Goal: Information Seeking & Learning: Learn about a topic

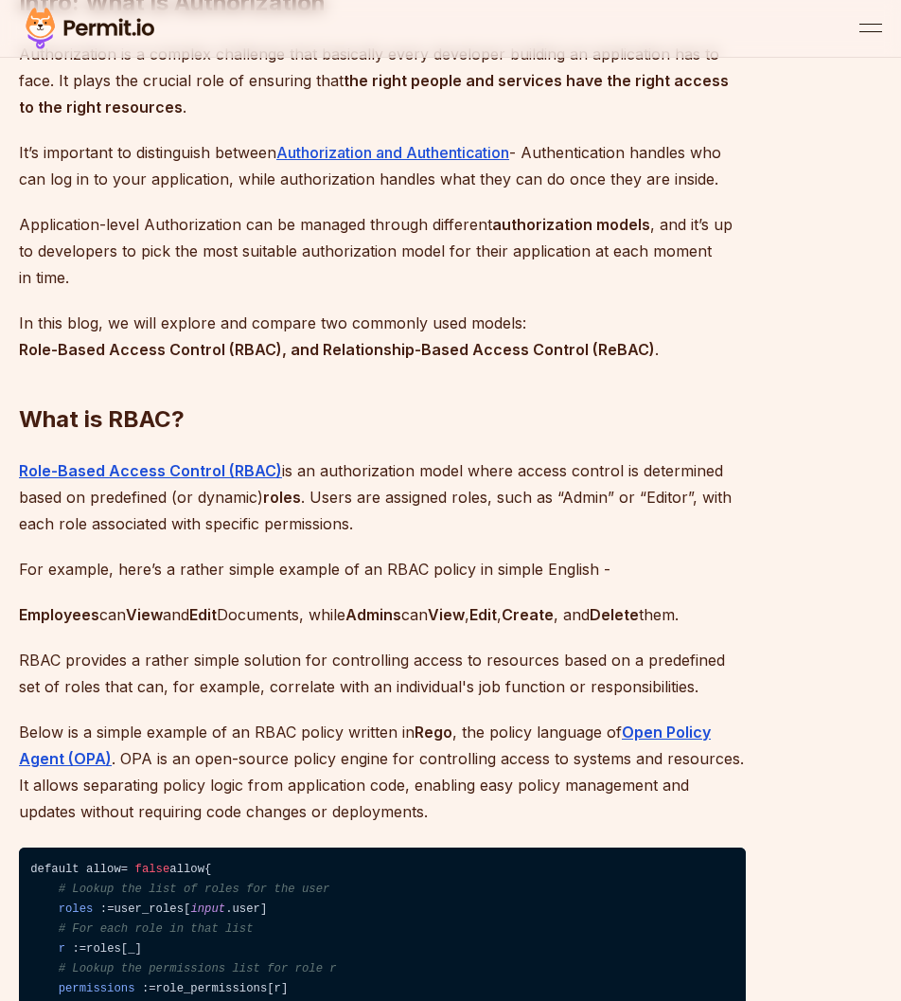
scroll to position [1420, 0]
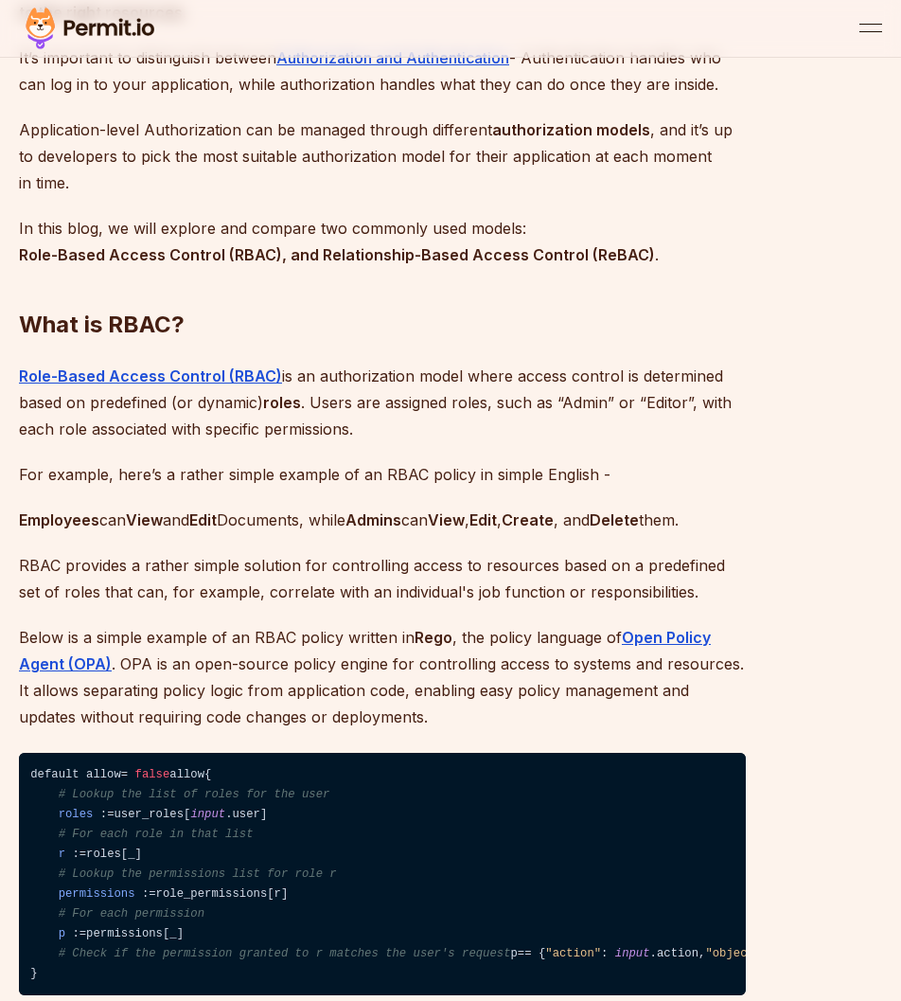
drag, startPoint x: 477, startPoint y: 454, endPoint x: 483, endPoint y: 469, distance: 15.3
click at [481, 442] on p "Role-Based Access Control (RBAC) is an authorization model where access control…" at bounding box center [382, 403] width 727 height 80
click at [483, 442] on p "Role-Based Access Control (RBAC) is an authorization model where access control…" at bounding box center [382, 403] width 727 height 80
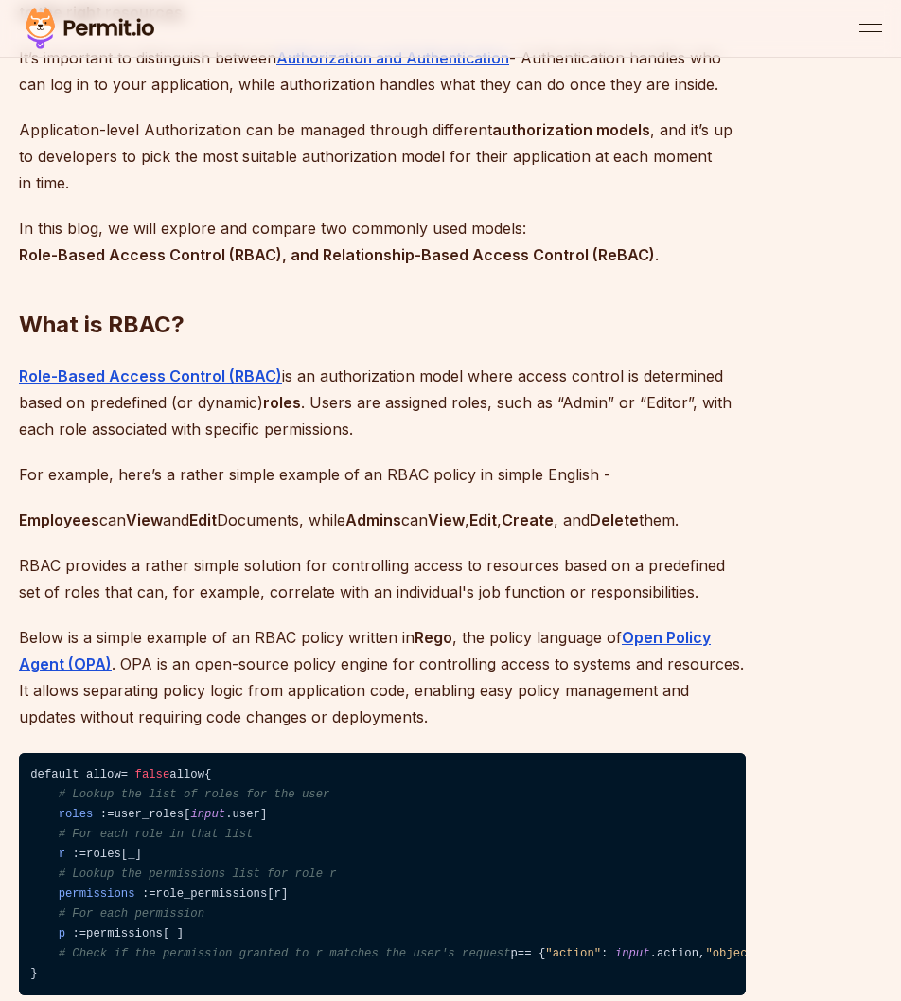
drag, startPoint x: 468, startPoint y: 475, endPoint x: 478, endPoint y: 457, distance: 20.8
click at [468, 442] on p "Role-Based Access Control (RBAC) is an authorization model where access control…" at bounding box center [382, 403] width 727 height 80
drag, startPoint x: 475, startPoint y: 435, endPoint x: 454, endPoint y: 460, distance: 33.0
click at [454, 442] on p "Role-Based Access Control (RBAC) is an authorization model where access control…" at bounding box center [382, 403] width 727 height 80
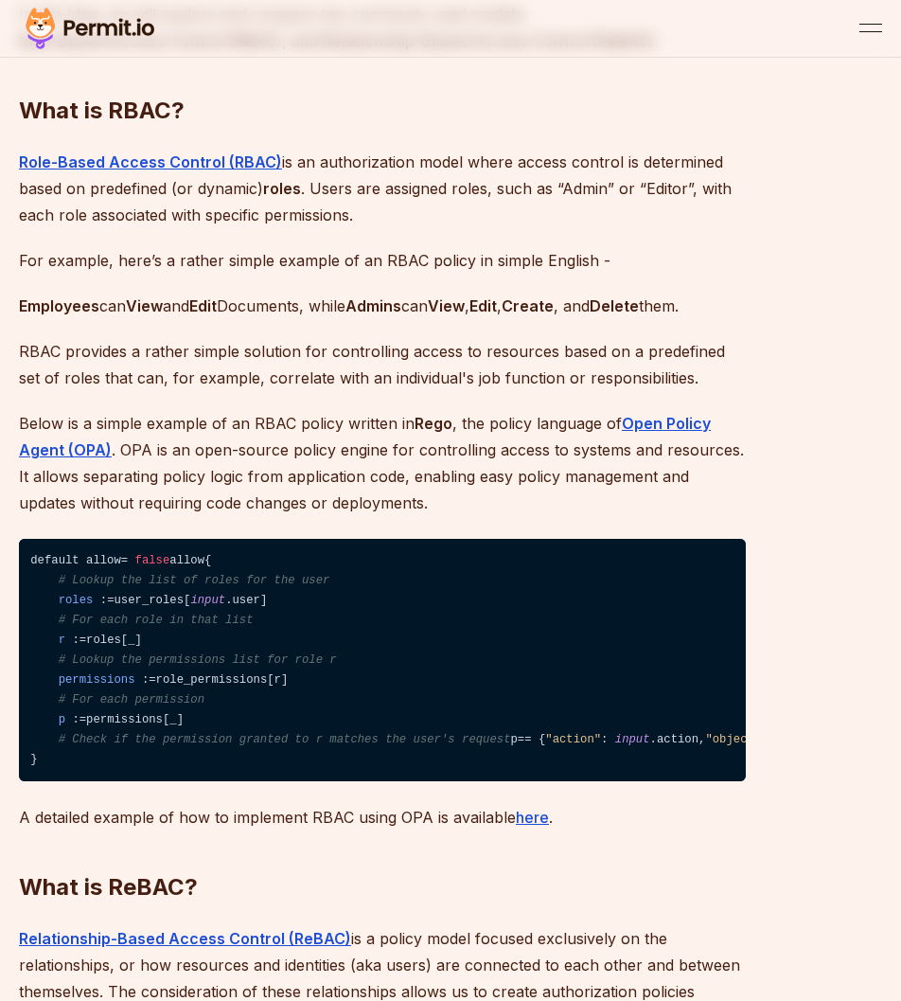
scroll to position [1799, 0]
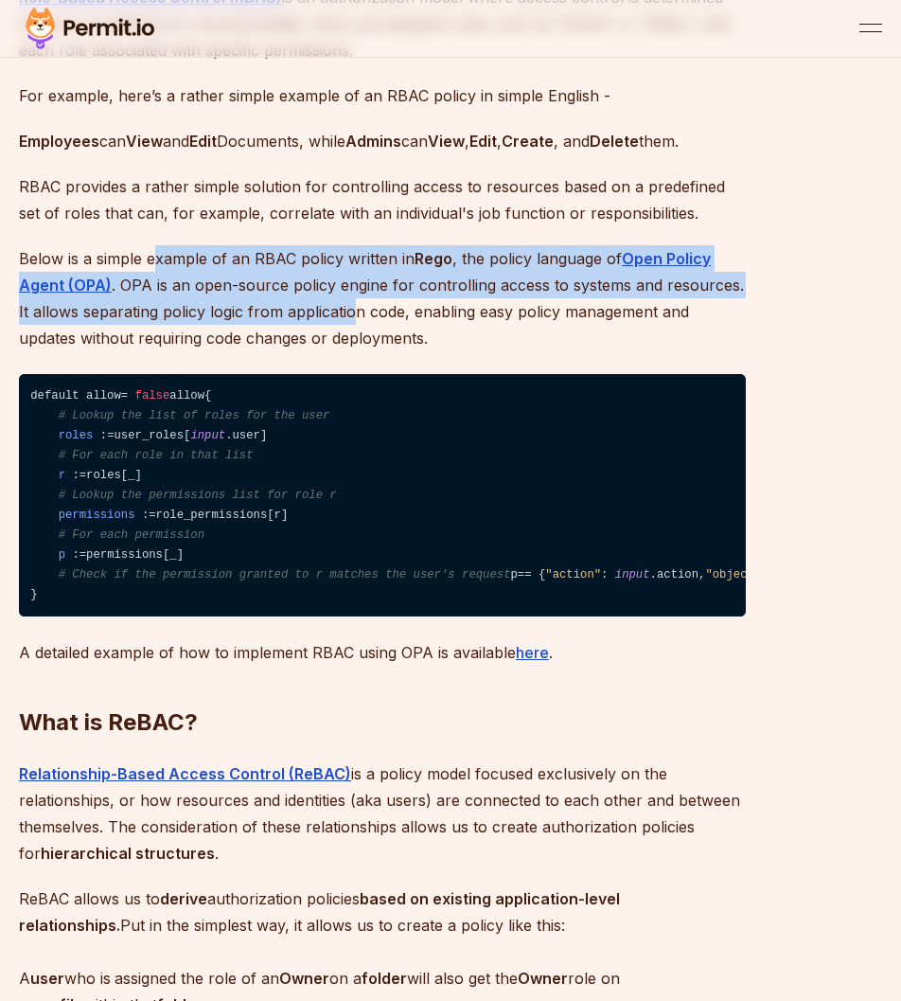
drag, startPoint x: 253, startPoint y: 315, endPoint x: 368, endPoint y: 361, distance: 124.1
click at [362, 351] on p "Below is a simple example of an RBAC policy written in [PERSON_NAME] , the poli…" at bounding box center [382, 298] width 727 height 106
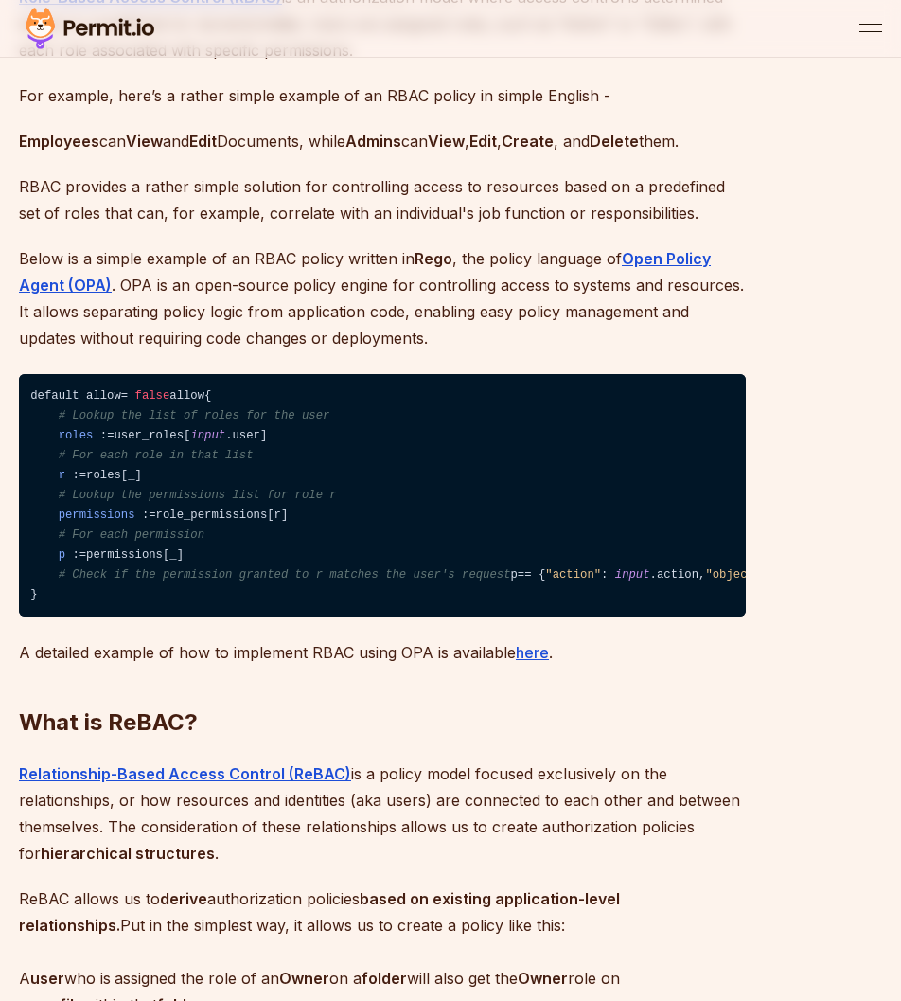
click at [368, 351] on p "Below is a simple example of an RBAC policy written in [PERSON_NAME] , the poli…" at bounding box center [382, 298] width 727 height 106
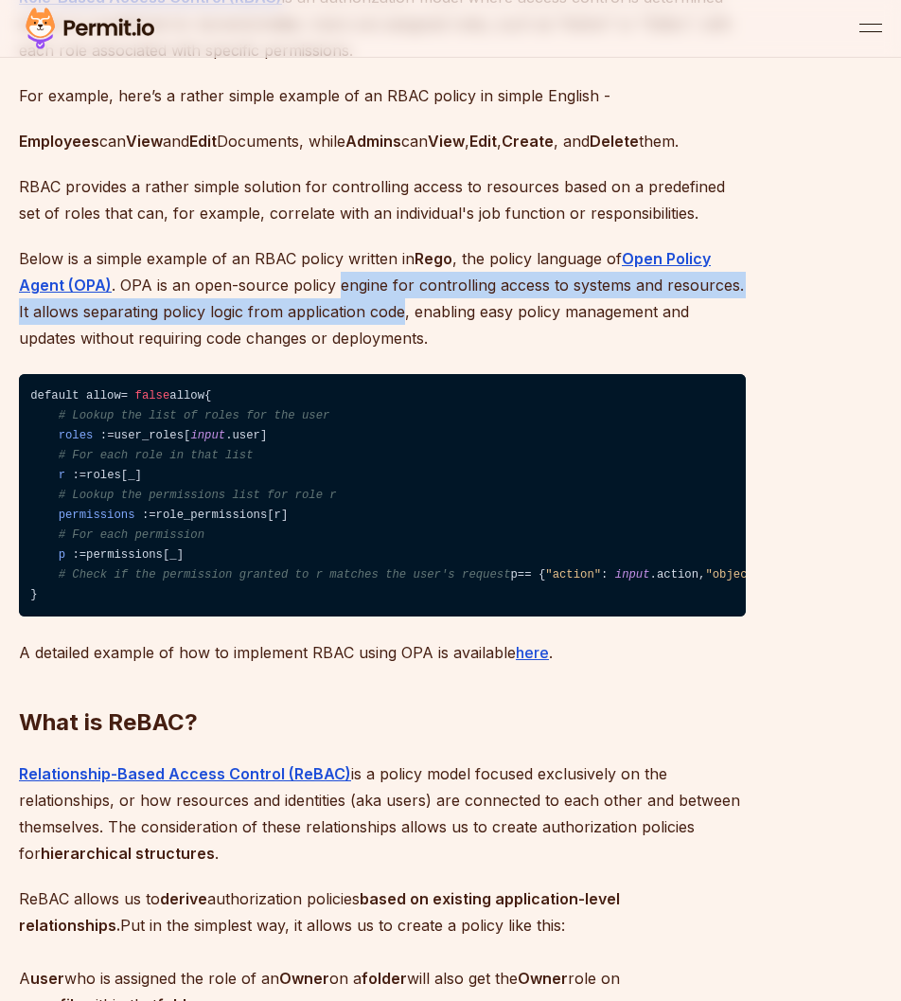
drag, startPoint x: 368, startPoint y: 361, endPoint x: 335, endPoint y: 320, distance: 52.5
click at [335, 320] on p "Below is a simple example of an RBAC policy written in [PERSON_NAME] , the poli…" at bounding box center [382, 298] width 727 height 106
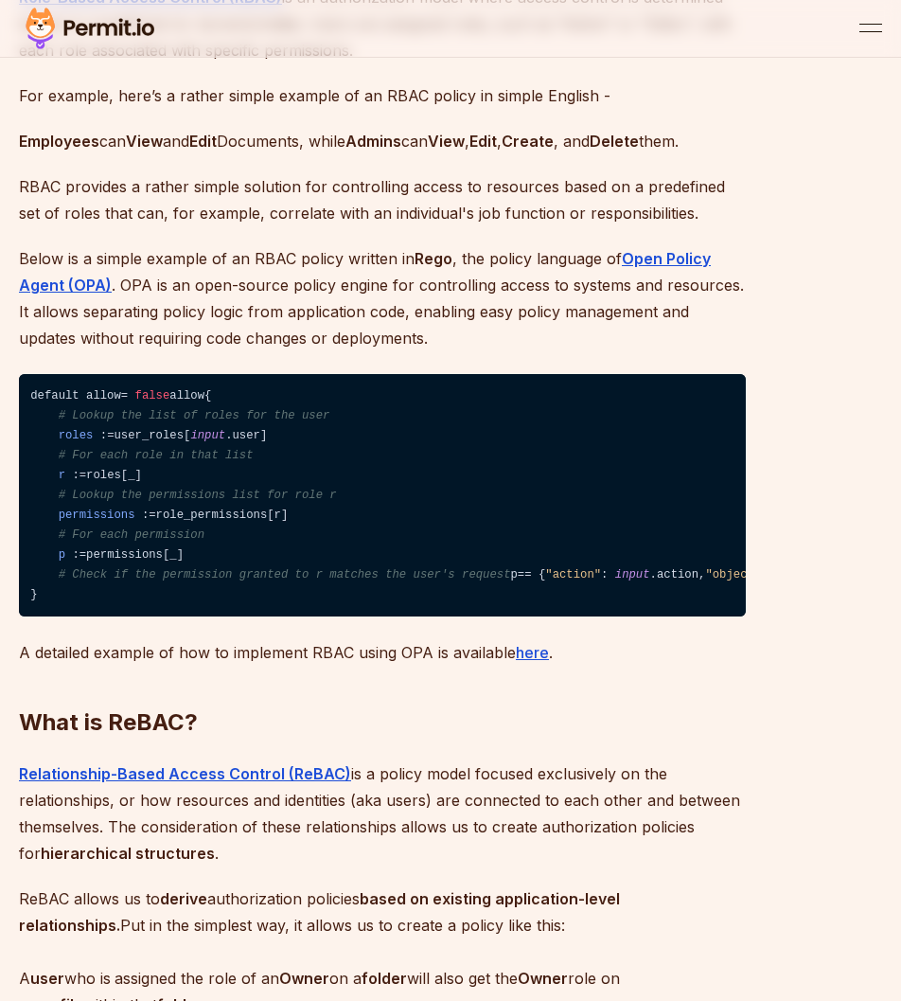
click at [327, 310] on p "Below is a simple example of an RBAC policy written in [PERSON_NAME] , the poli…" at bounding box center [382, 298] width 727 height 106
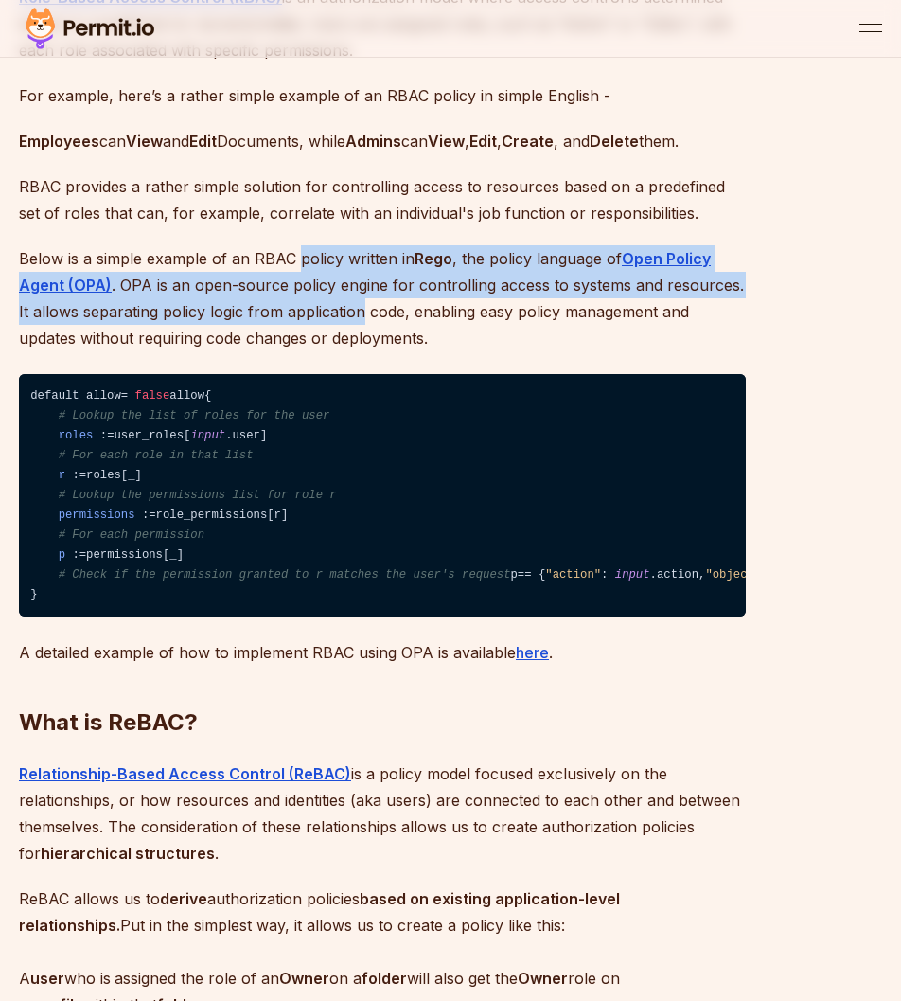
drag, startPoint x: 327, startPoint y: 310, endPoint x: 352, endPoint y: 350, distance: 48.1
click at [352, 349] on p "Below is a simple example of an RBAC policy written in [PERSON_NAME] , the poli…" at bounding box center [382, 298] width 727 height 106
click at [352, 350] on p "Below is a simple example of an RBAC policy written in [PERSON_NAME] , the poli…" at bounding box center [382, 298] width 727 height 106
drag, startPoint x: 352, startPoint y: 350, endPoint x: 339, endPoint y: 309, distance: 43.7
click at [339, 309] on p "Below is a simple example of an RBAC policy written in [PERSON_NAME] , the poli…" at bounding box center [382, 298] width 727 height 106
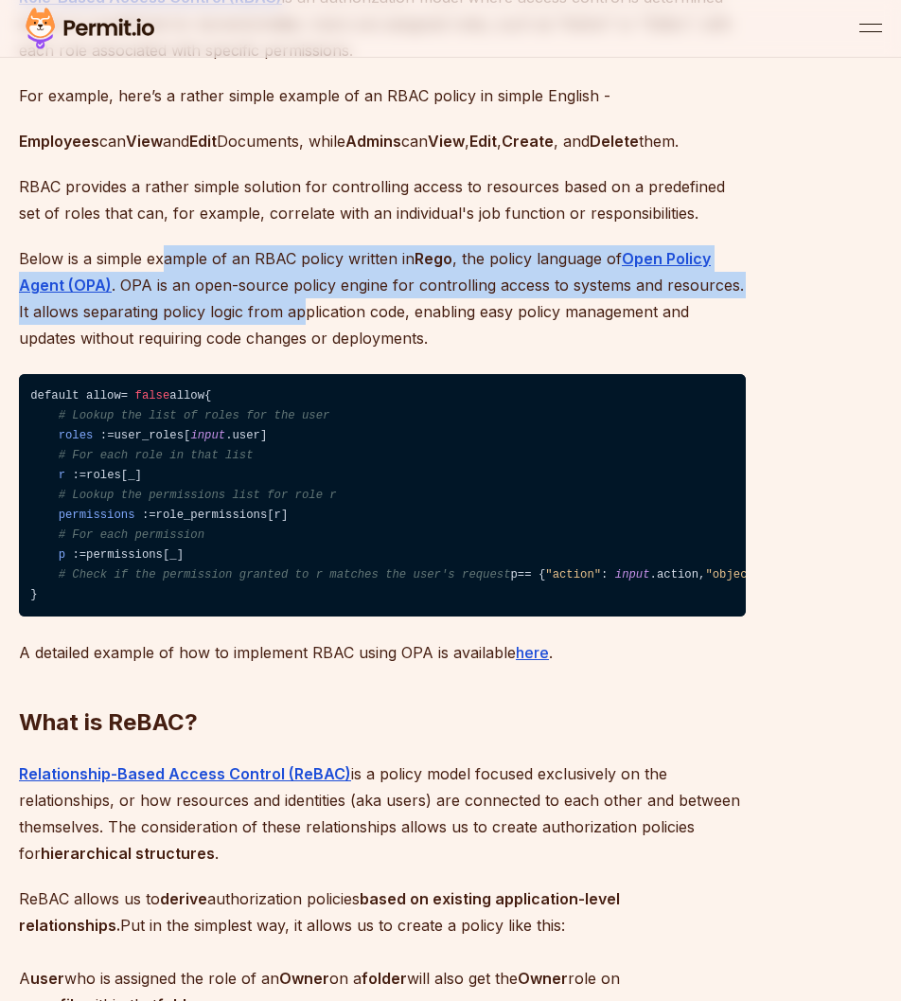
drag, startPoint x: 165, startPoint y: 273, endPoint x: 318, endPoint y: 364, distance: 178.3
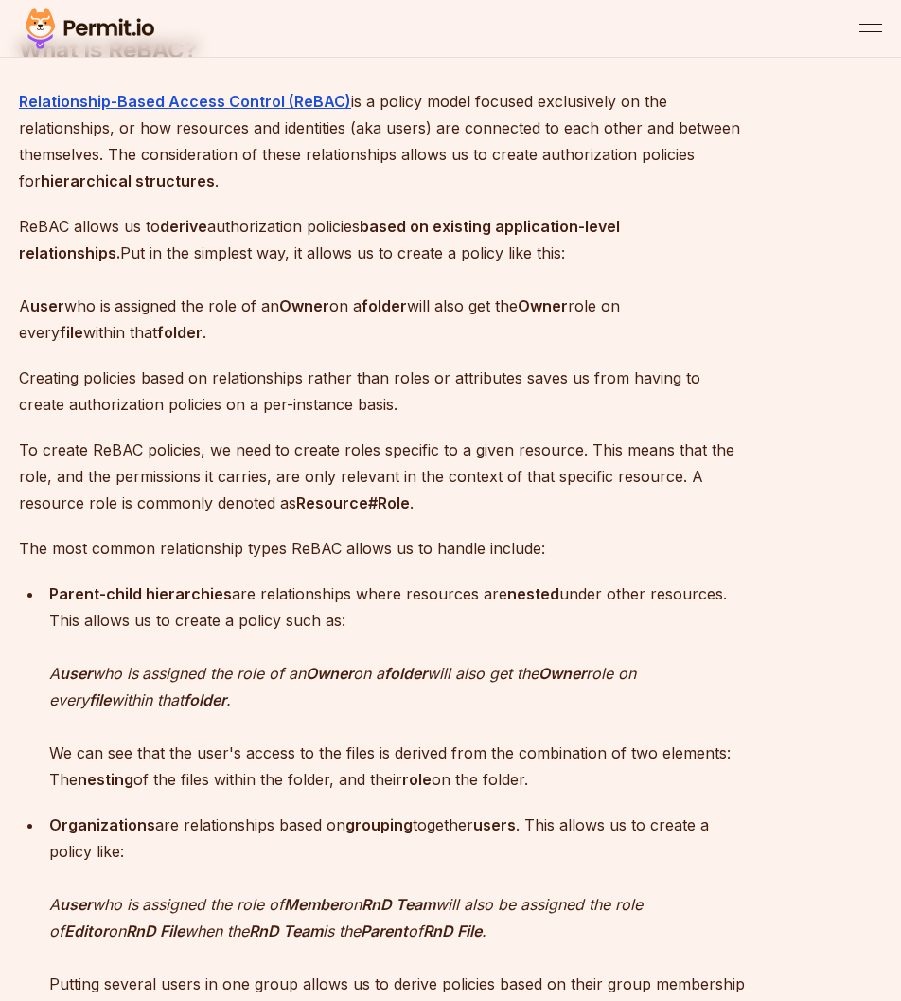
scroll to position [2556, 0]
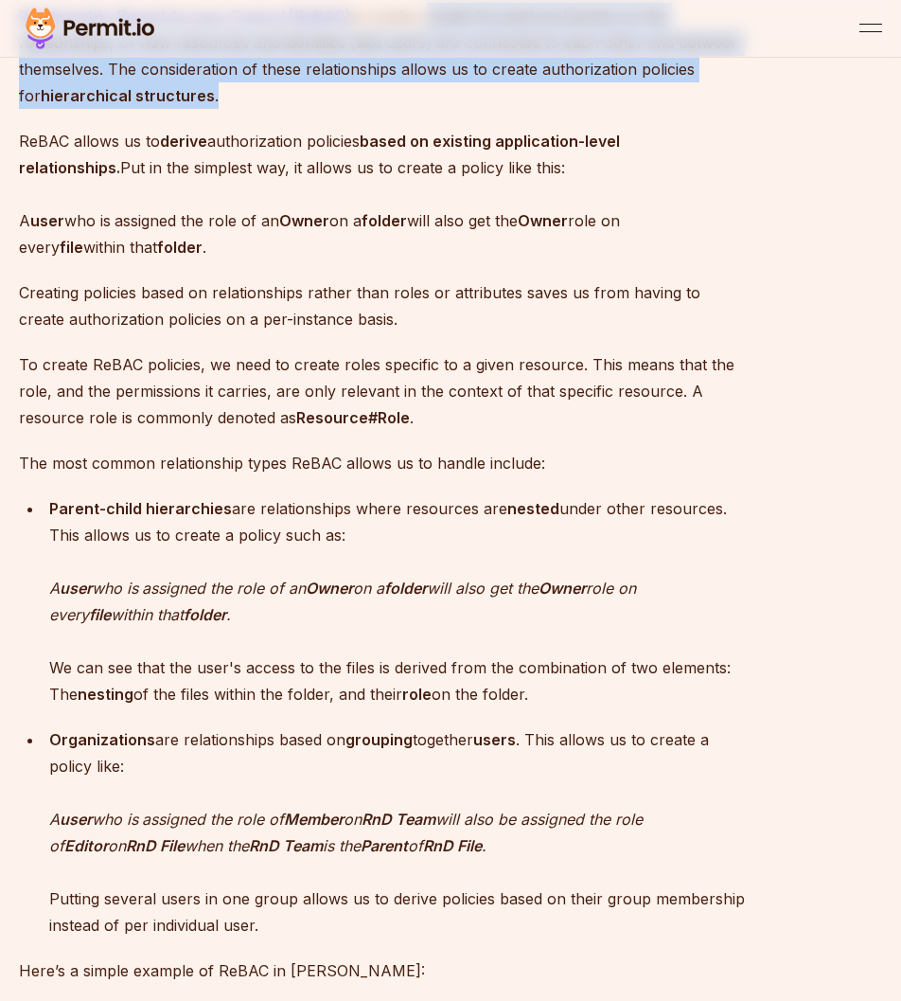
drag, startPoint x: 417, startPoint y: 85, endPoint x: 368, endPoint y: 165, distance: 93.0
click at [368, 109] on p "Relationship-Based Access Control (ReBAC) is a policy model focused exclusively…" at bounding box center [382, 56] width 727 height 106
drag, startPoint x: 368, startPoint y: 164, endPoint x: 389, endPoint y: 93, distance: 74.0
click at [389, 93] on p "Relationship-Based Access Control (ReBAC) is a policy model focused exclusively…" at bounding box center [382, 56] width 727 height 106
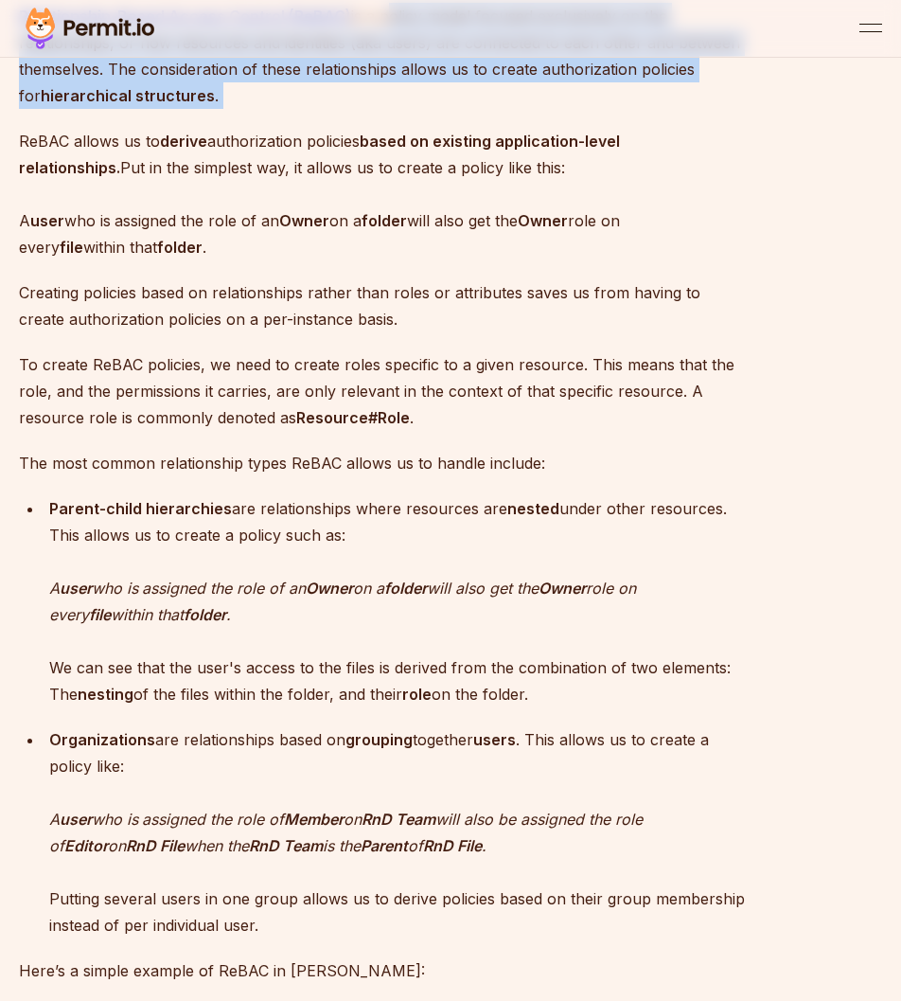
click at [417, 80] on p "Relationship-Based Access Control (ReBAC) is a policy model focused exclusively…" at bounding box center [382, 56] width 727 height 106
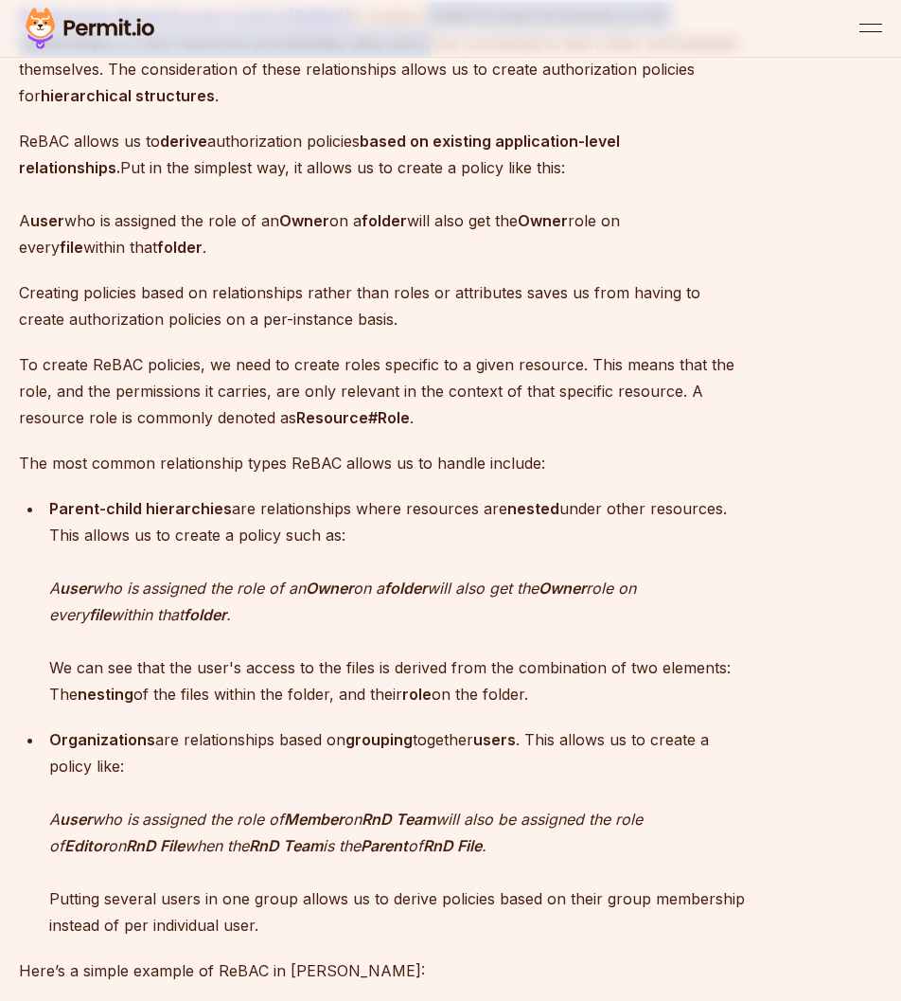
drag, startPoint x: 417, startPoint y: 80, endPoint x: 415, endPoint y: 111, distance: 31.4
click at [415, 109] on p "Relationship-Based Access Control (ReBAC) is a policy model focused exclusively…" at bounding box center [382, 56] width 727 height 106
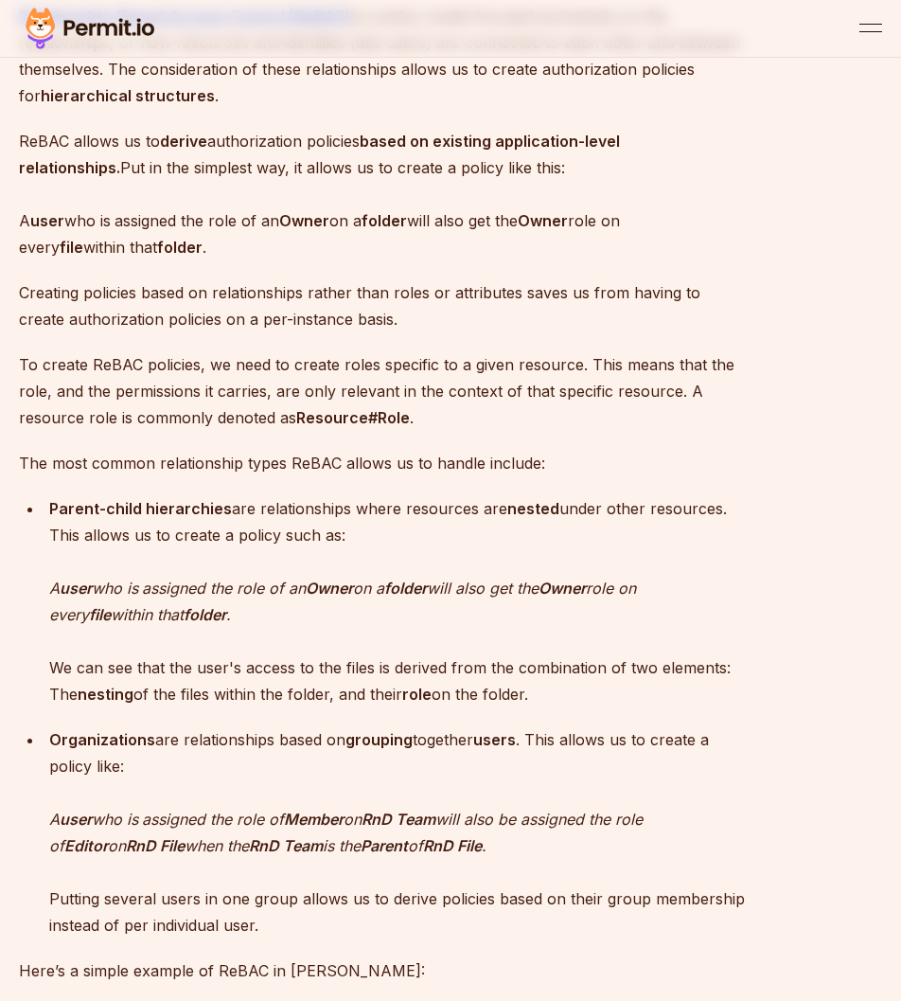
click at [174, 257] on strong "folder" at bounding box center [179, 247] width 45 height 19
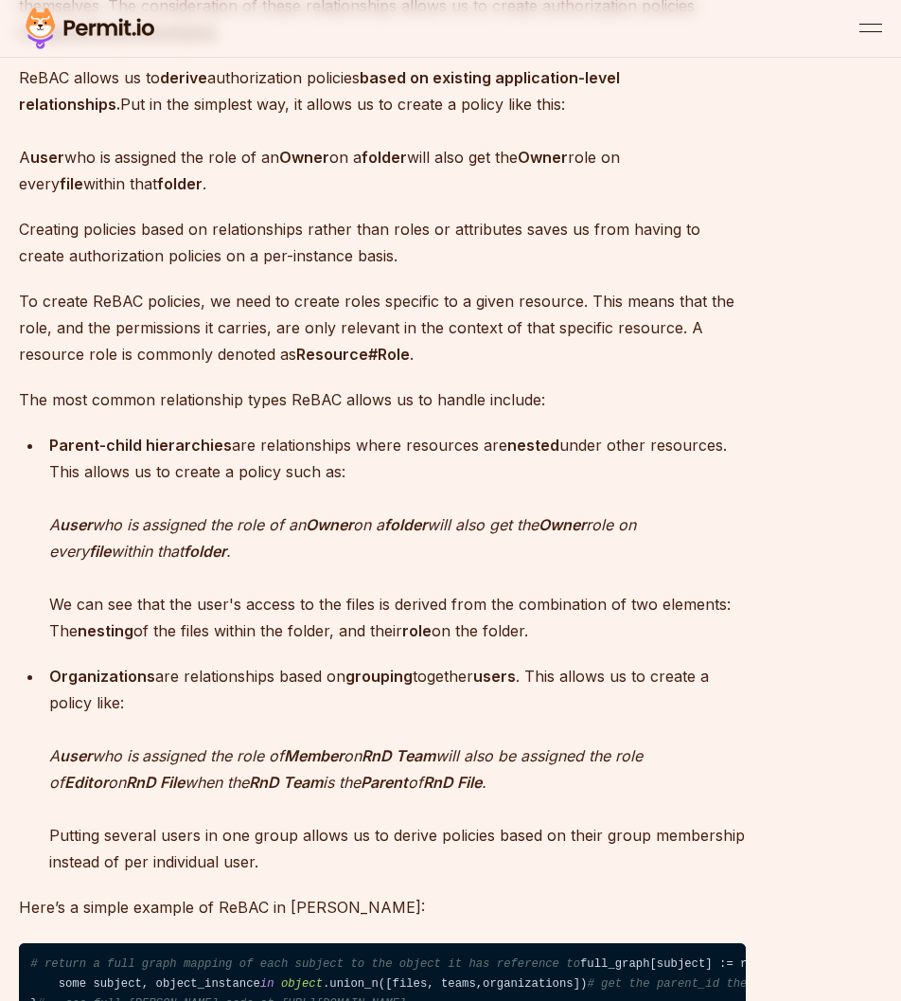
scroll to position [2840, 0]
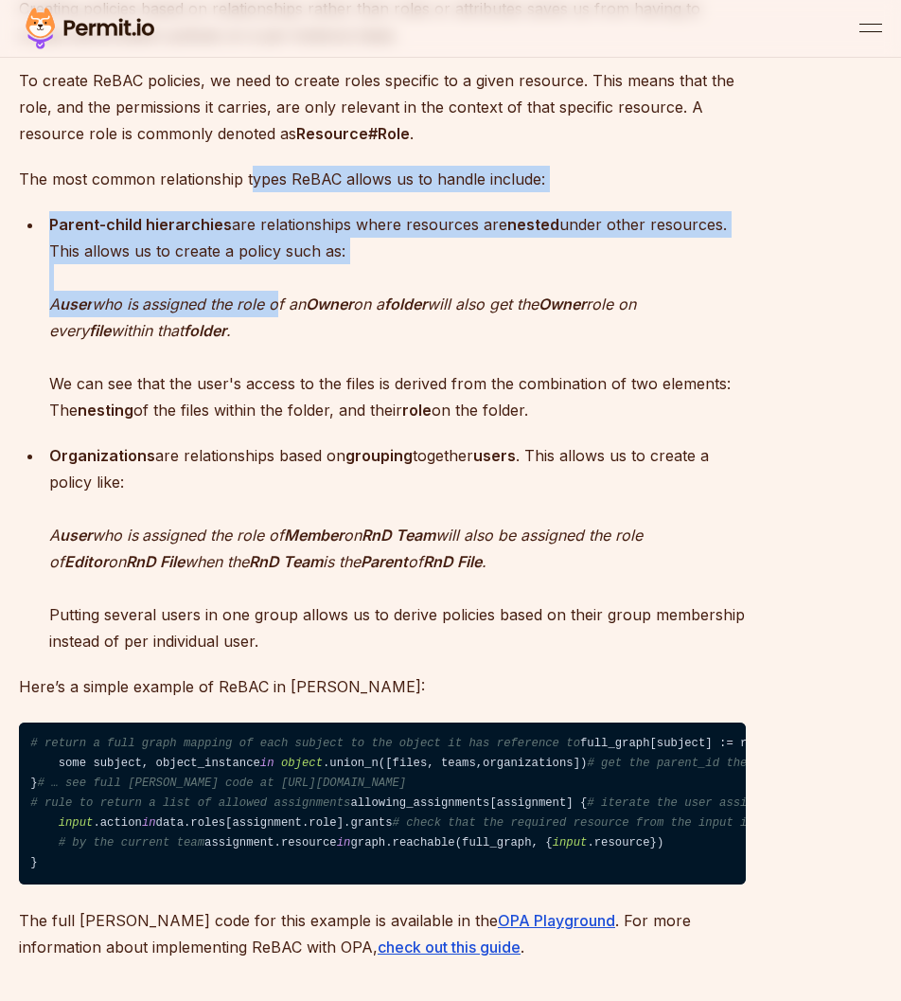
drag, startPoint x: 249, startPoint y: 269, endPoint x: 286, endPoint y: 382, distance: 119.5
click at [286, 313] on em "assigned the role of an" at bounding box center [224, 303] width 164 height 19
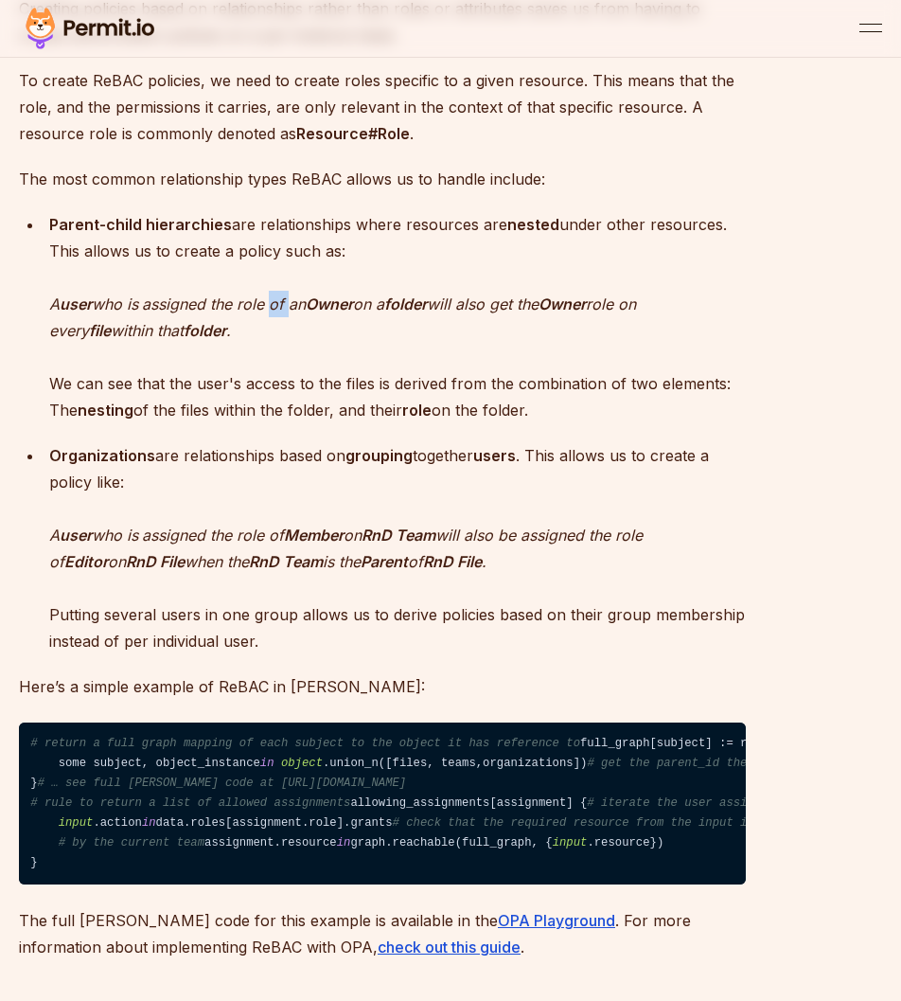
click at [286, 313] on em "assigned the role of an" at bounding box center [224, 303] width 164 height 19
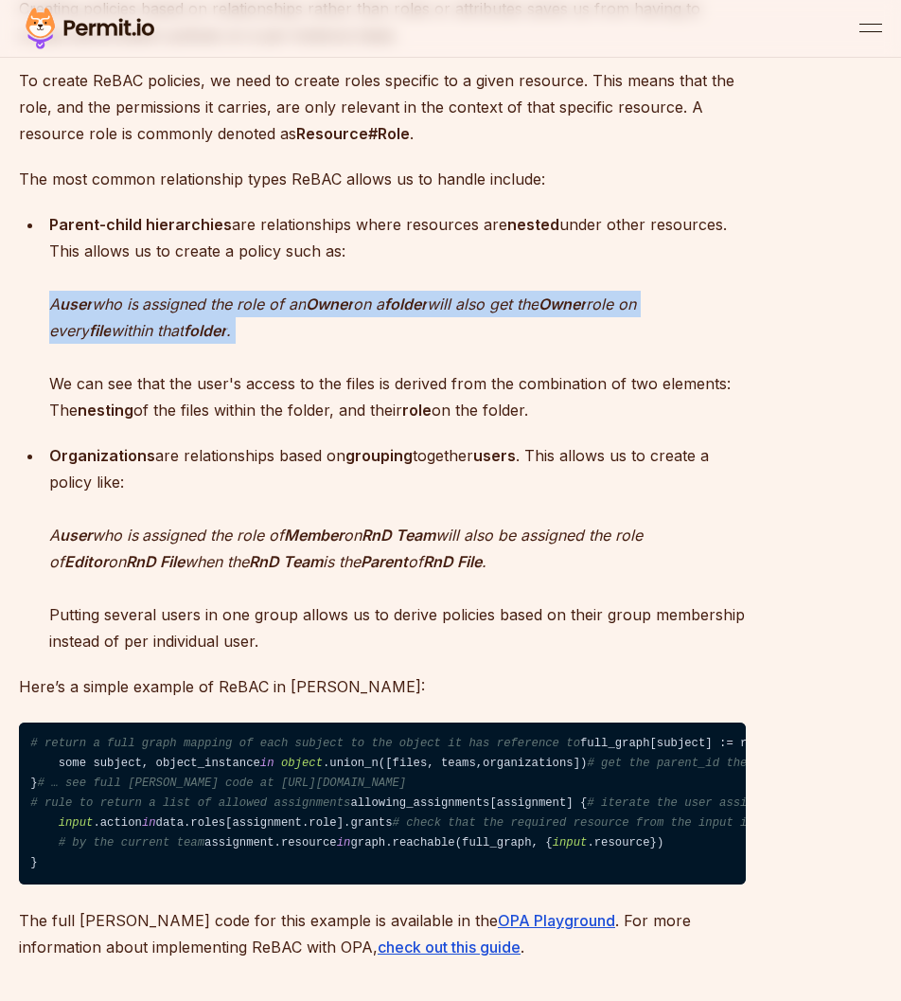
click at [286, 313] on em "assigned the role of an" at bounding box center [224, 303] width 164 height 19
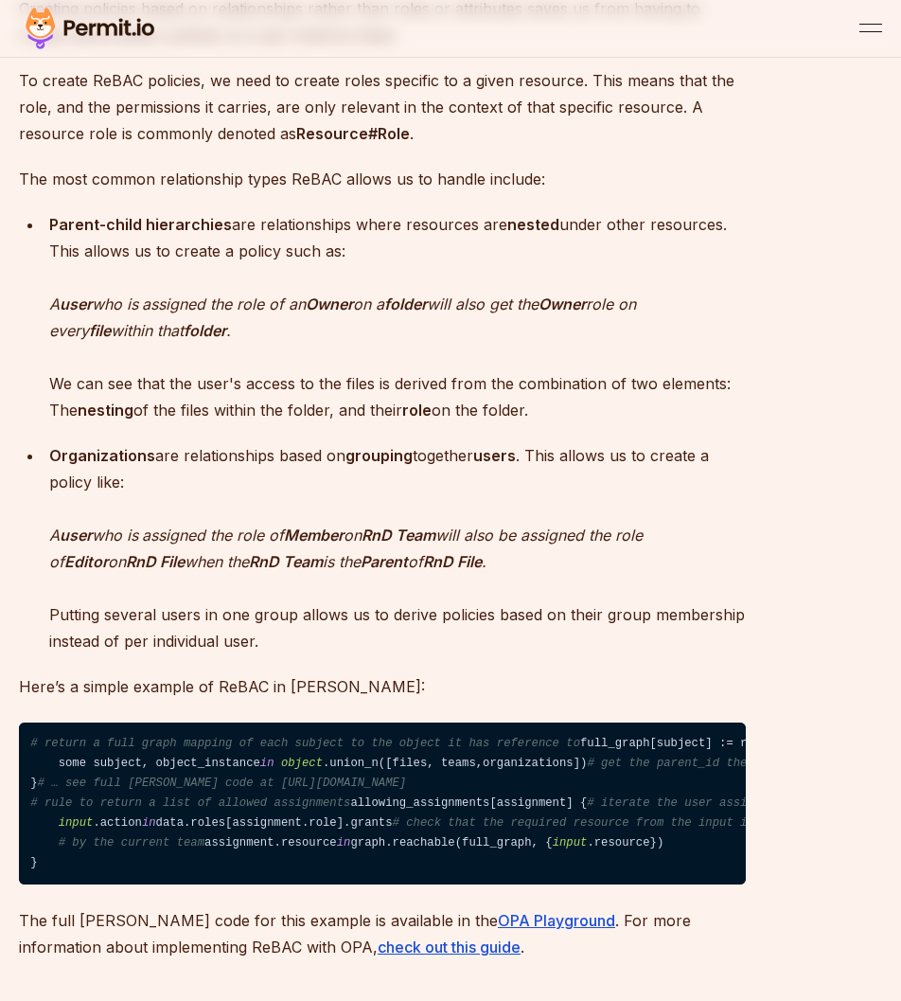
click at [202, 544] on em "assigned the role of" at bounding box center [213, 534] width 142 height 19
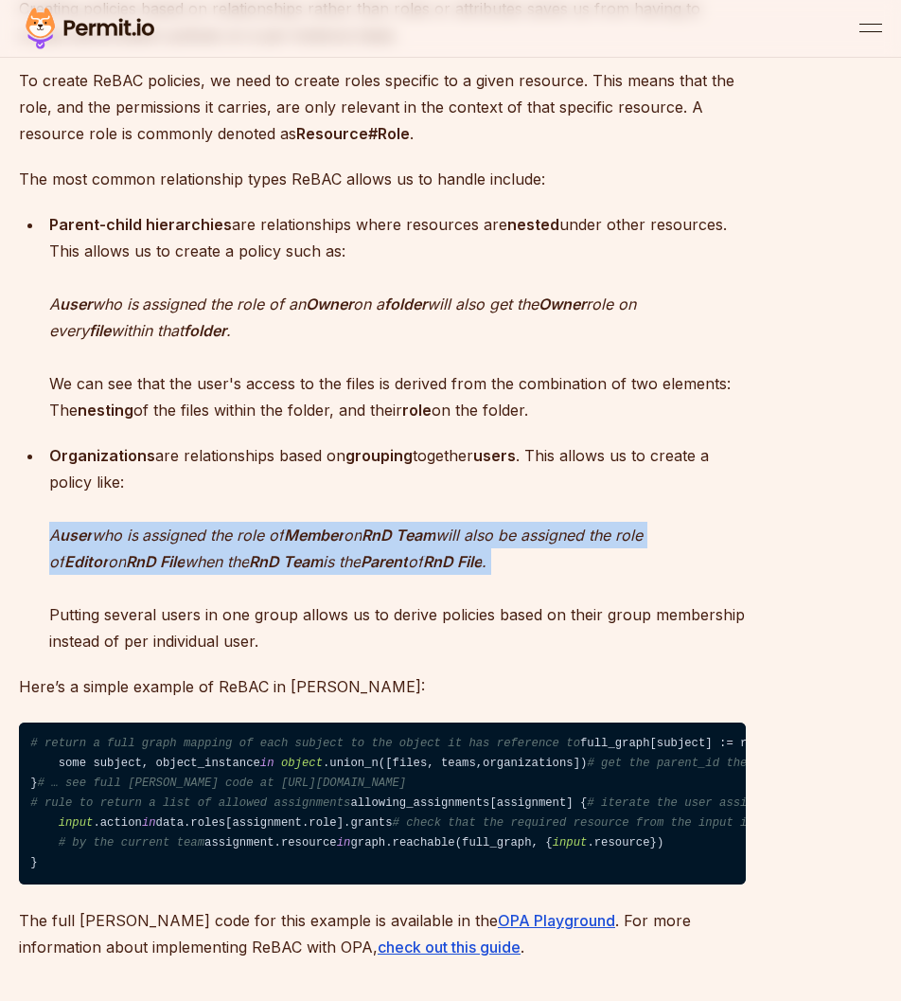
click at [202, 544] on em "assigned the role of" at bounding box center [213, 534] width 142 height 19
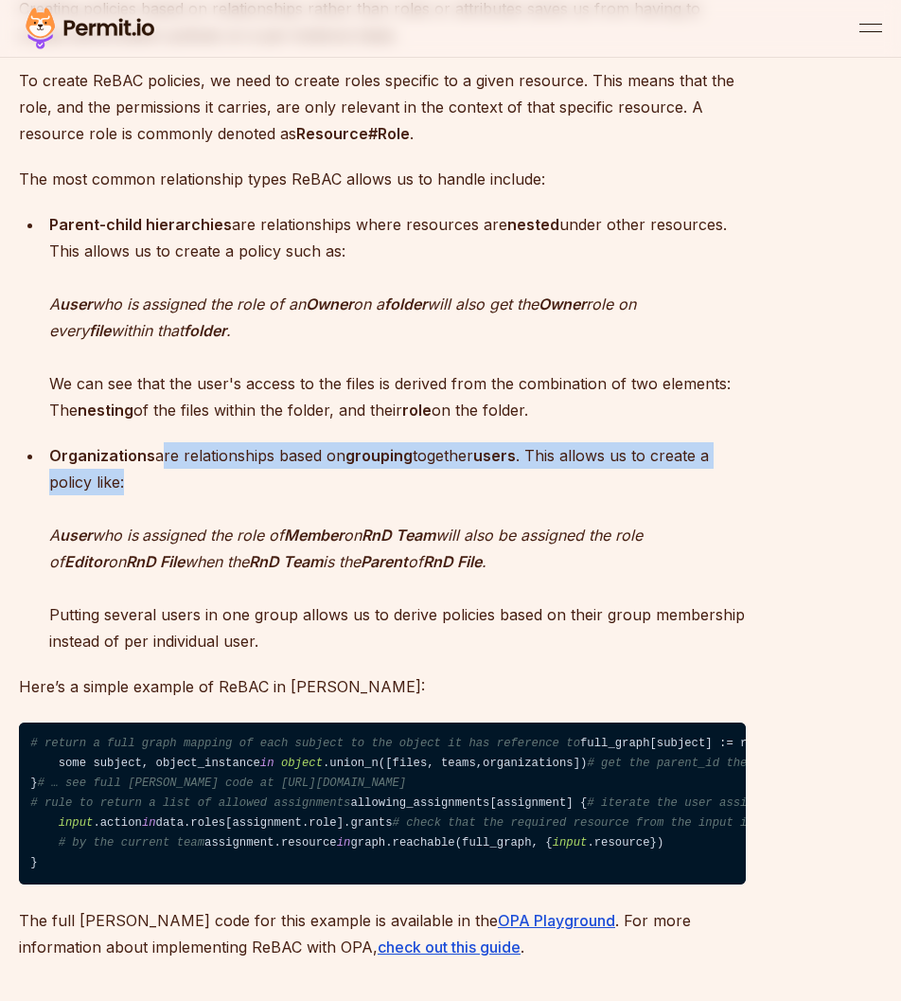
drag, startPoint x: 154, startPoint y: 538, endPoint x: 176, endPoint y: 571, distance: 39.6
click at [176, 571] on p "Organizations are relationships based on grouping together users . This allows …" at bounding box center [397, 548] width 697 height 212
drag, startPoint x: 176, startPoint y: 571, endPoint x: 147, endPoint y: 528, distance: 51.7
click at [147, 528] on p "Organizations are relationships based on grouping together users . This allows …" at bounding box center [397, 548] width 697 height 212
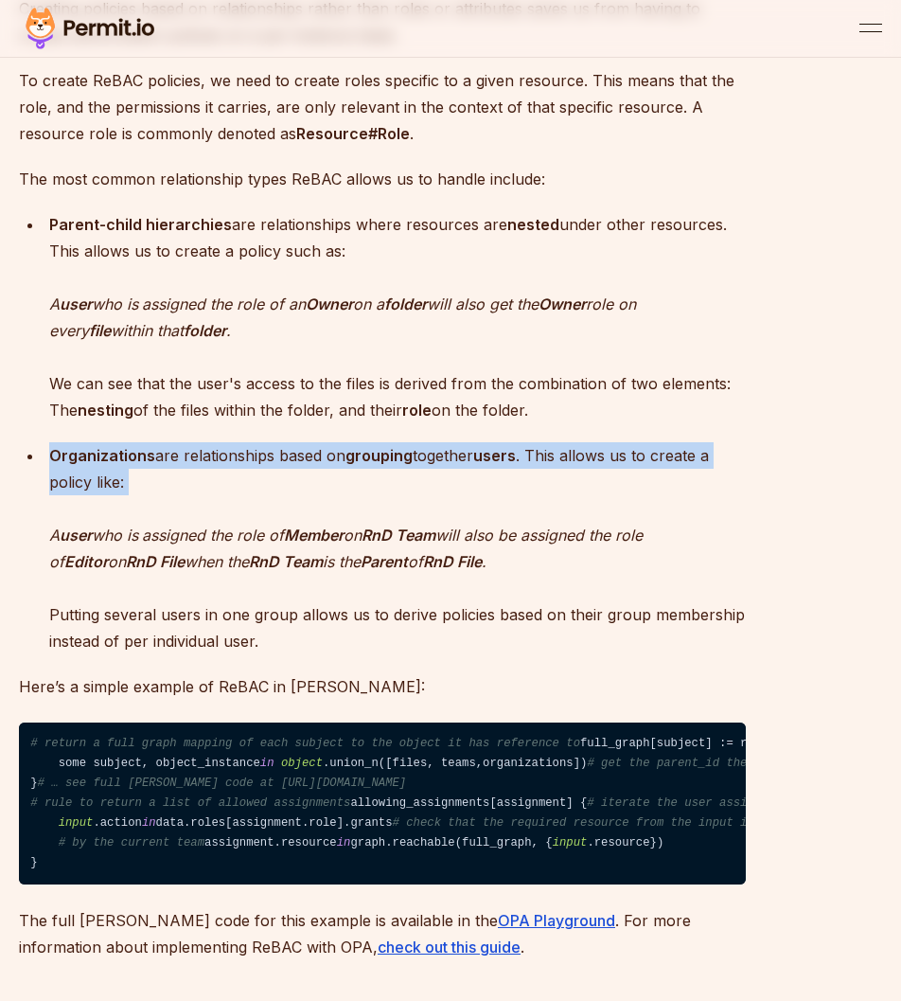
click at [147, 465] on strong "Organizations" at bounding box center [102, 455] width 106 height 19
drag, startPoint x: 147, startPoint y: 528, endPoint x: 163, endPoint y: 552, distance: 28.6
click at [163, 552] on p "Organizations are relationships based on grouping together users . This allows …" at bounding box center [397, 548] width 697 height 212
drag, startPoint x: 163, startPoint y: 552, endPoint x: 132, endPoint y: 521, distance: 44.2
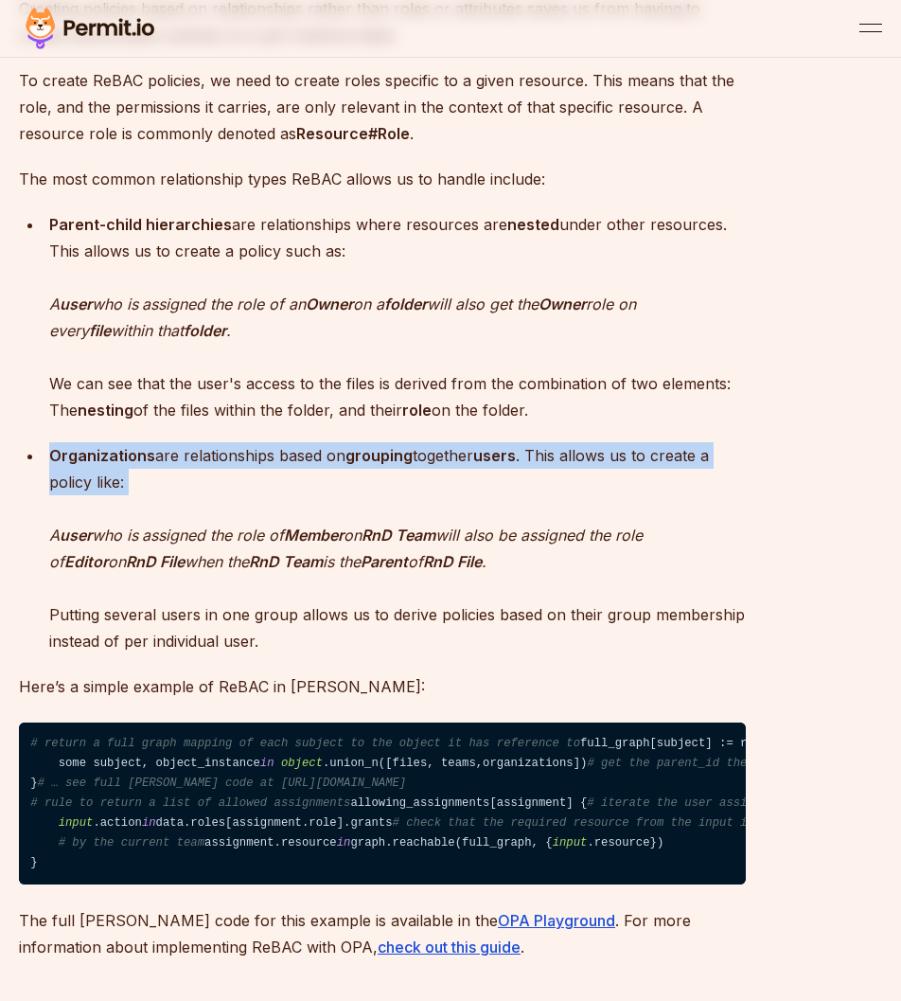
click at [132, 521] on p "Organizations are relationships based on grouping together users . This allows …" at bounding box center [397, 548] width 697 height 212
drag, startPoint x: 132, startPoint y: 521, endPoint x: 159, endPoint y: 559, distance: 46.8
click at [159, 559] on p "Organizations are relationships based on grouping together users . This allows …" at bounding box center [397, 548] width 697 height 212
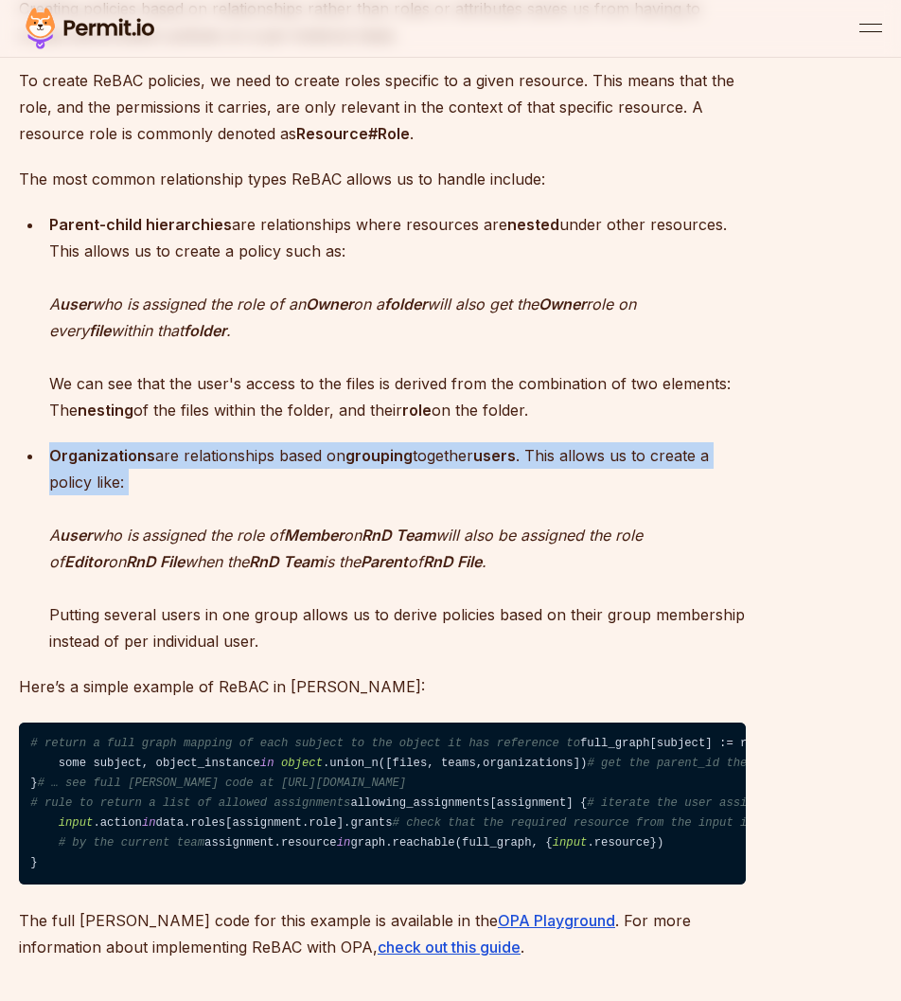
drag, startPoint x: 159, startPoint y: 559, endPoint x: 134, endPoint y: 535, distance: 34.1
click at [134, 535] on p "Organizations are relationships based on grouping together users . This allows …" at bounding box center [397, 548] width 697 height 212
click at [134, 465] on strong "Organizations" at bounding box center [102, 455] width 106 height 19
drag, startPoint x: 134, startPoint y: 535, endPoint x: 153, endPoint y: 557, distance: 28.9
click at [153, 557] on p "Organizations are relationships based on grouping together users . This allows …" at bounding box center [397, 548] width 697 height 212
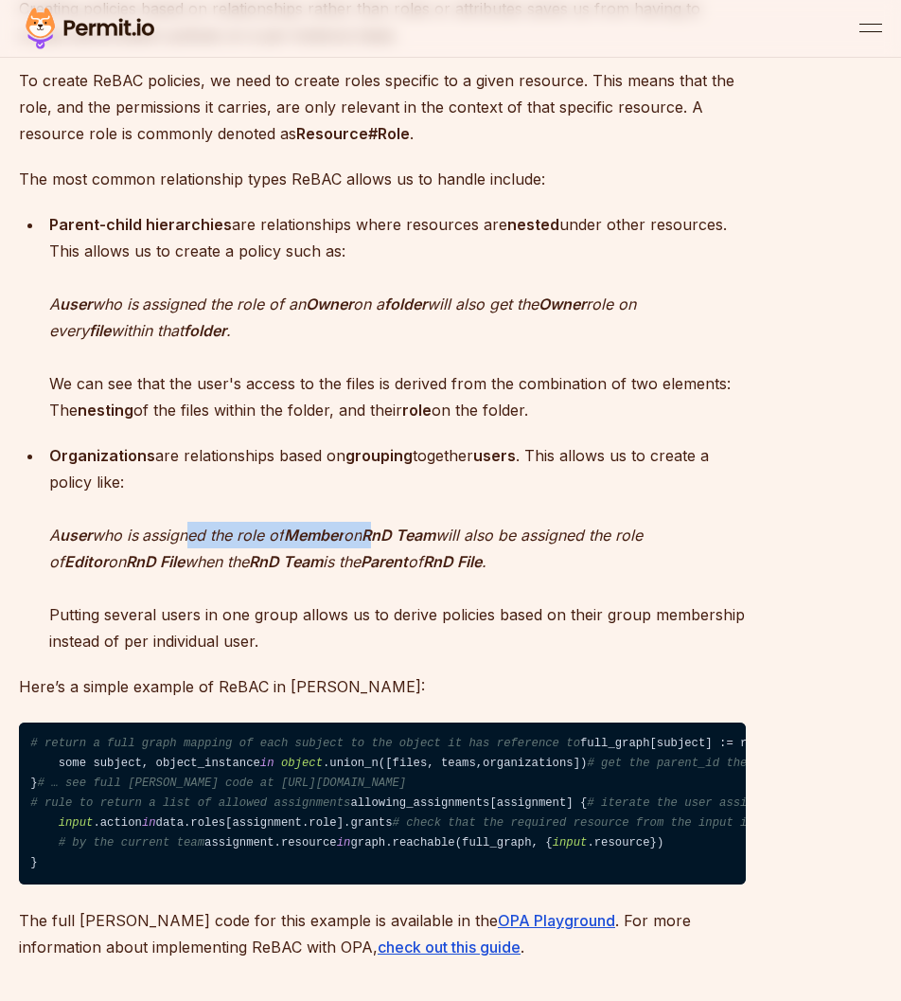
drag, startPoint x: 199, startPoint y: 612, endPoint x: 393, endPoint y: 617, distance: 194.2
click at [386, 617] on p "Organizations are relationships based on grouping together users . This allows …" at bounding box center [397, 548] width 697 height 212
drag, startPoint x: 429, startPoint y: 617, endPoint x: 286, endPoint y: 622, distance: 143.0
click at [287, 622] on p "Organizations are relationships based on grouping together users . This allows …" at bounding box center [397, 548] width 697 height 212
drag, startPoint x: 106, startPoint y: 625, endPoint x: 307, endPoint y: 615, distance: 200.9
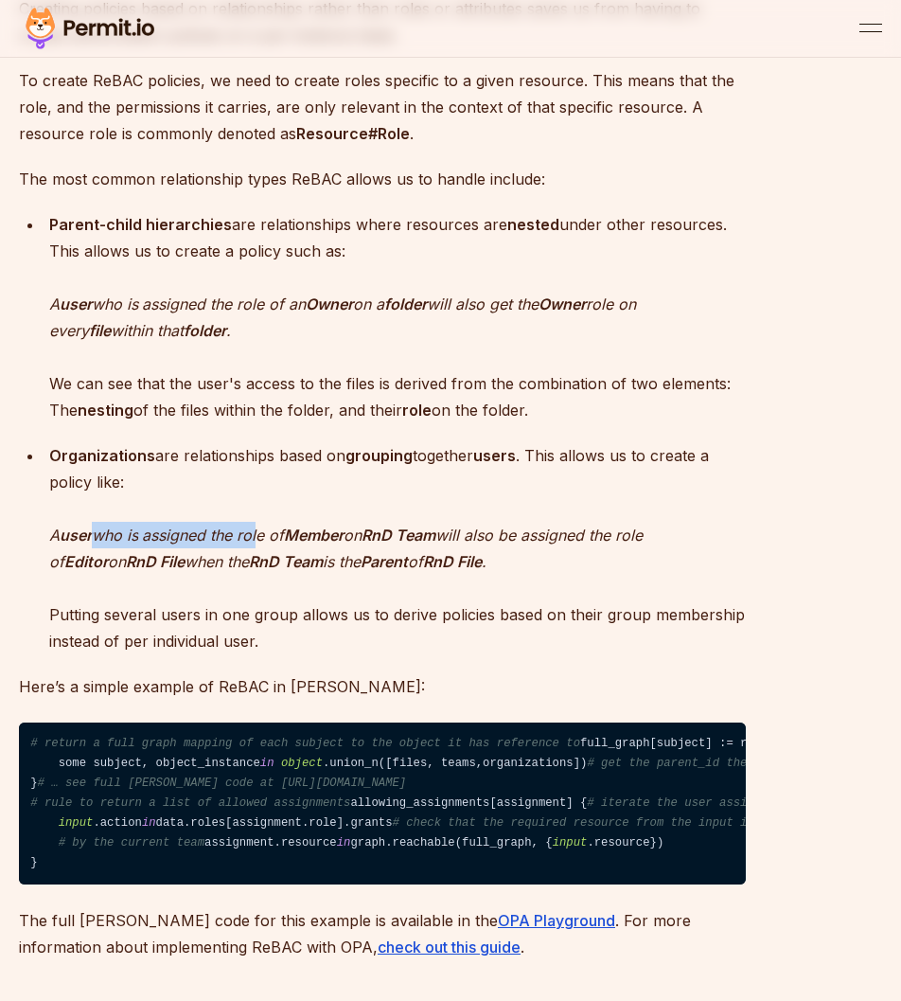
click at [275, 615] on p "Organizations are relationships based on grouping together users . This allows …" at bounding box center [397, 548] width 697 height 212
click at [325, 544] on strong "Member" at bounding box center [314, 534] width 60 height 19
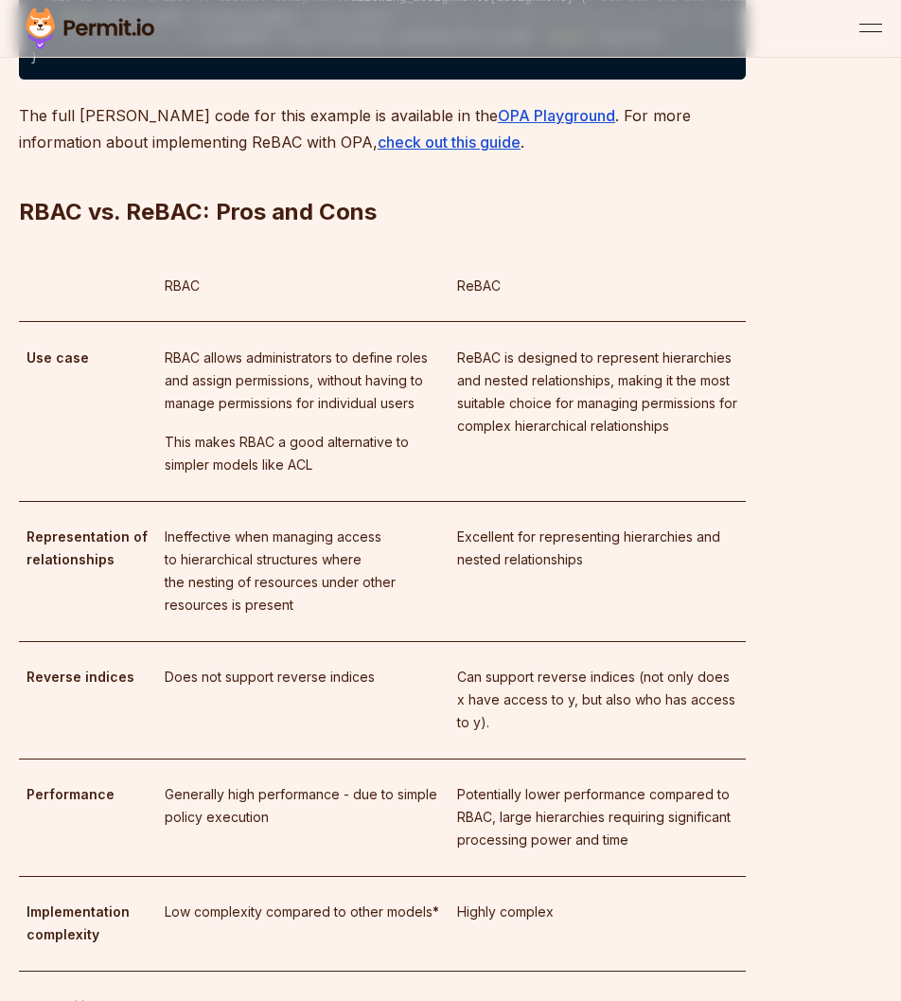
scroll to position [3787, 0]
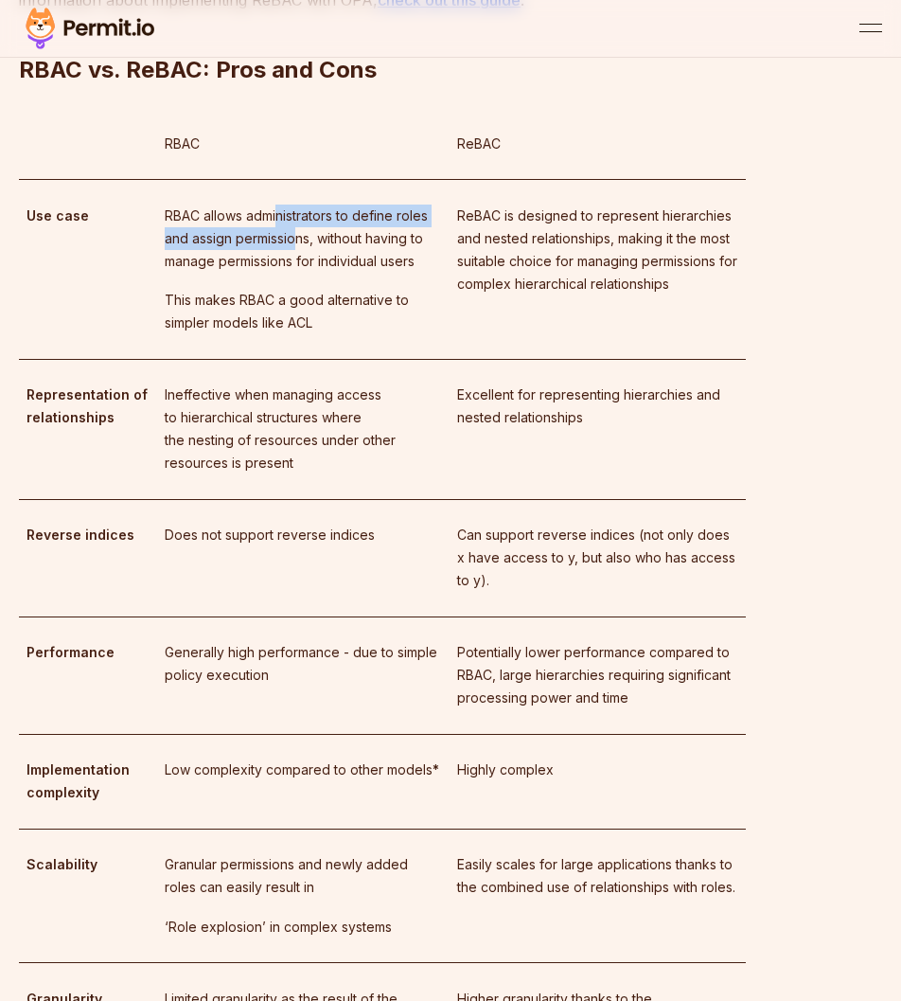
drag, startPoint x: 274, startPoint y: 477, endPoint x: 298, endPoint y: 534, distance: 61.9
click at [298, 360] on td "RBAC allows administrators to define roles and assign permissions, without havi…" at bounding box center [303, 270] width 293 height 180
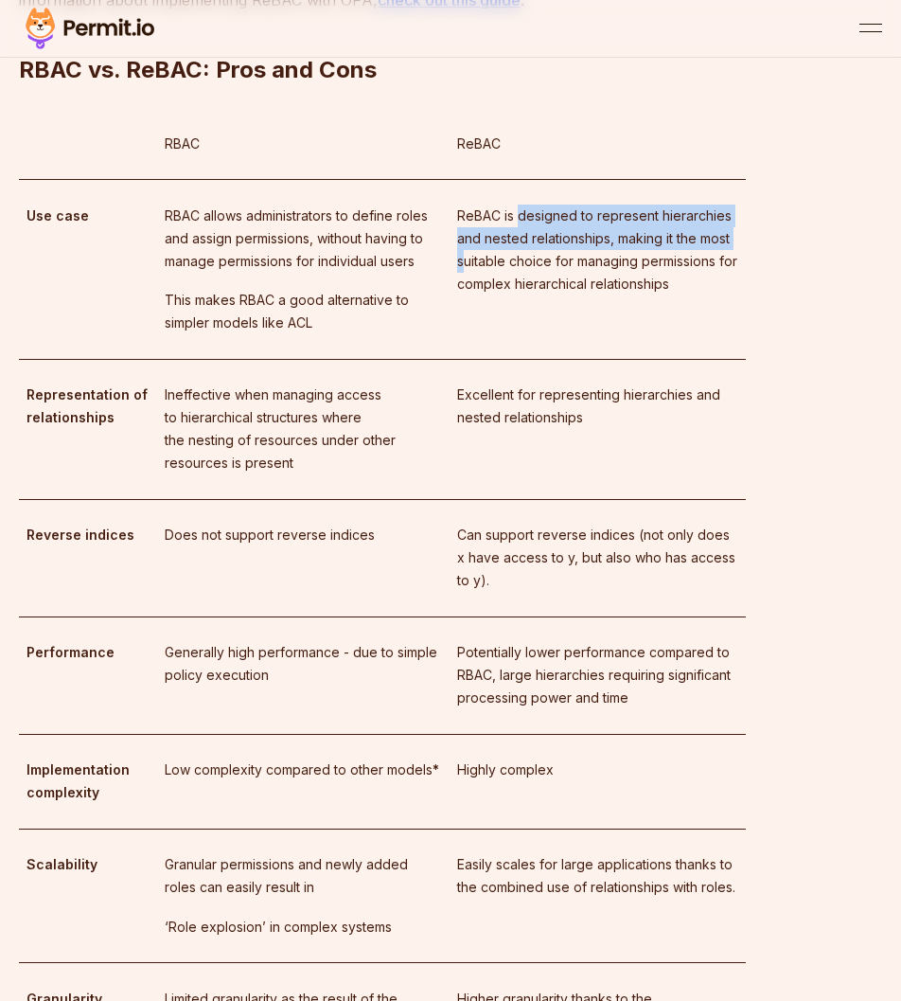
drag, startPoint x: 533, startPoint y: 506, endPoint x: 525, endPoint y: 495, distance: 13.7
click at [525, 295] on p "ReBAC is designed to represent hierarchies and nested relationships, making it …" at bounding box center [597, 249] width 281 height 91
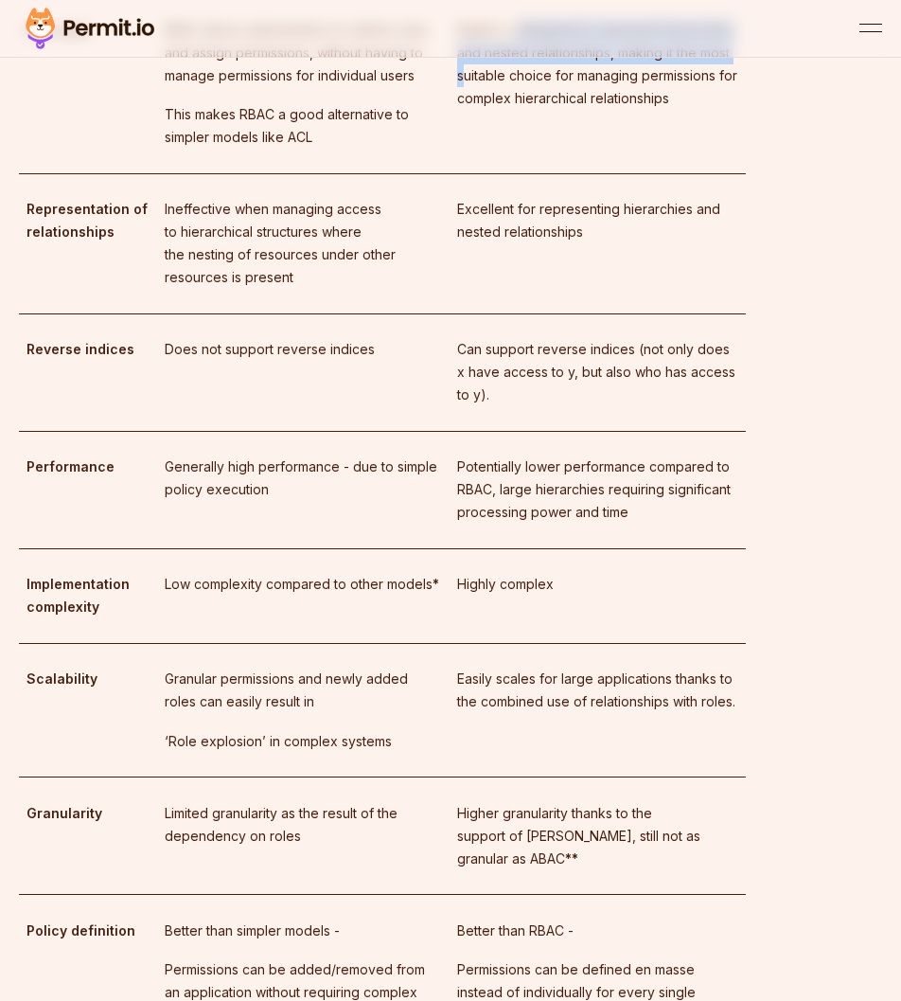
scroll to position [3976, 0]
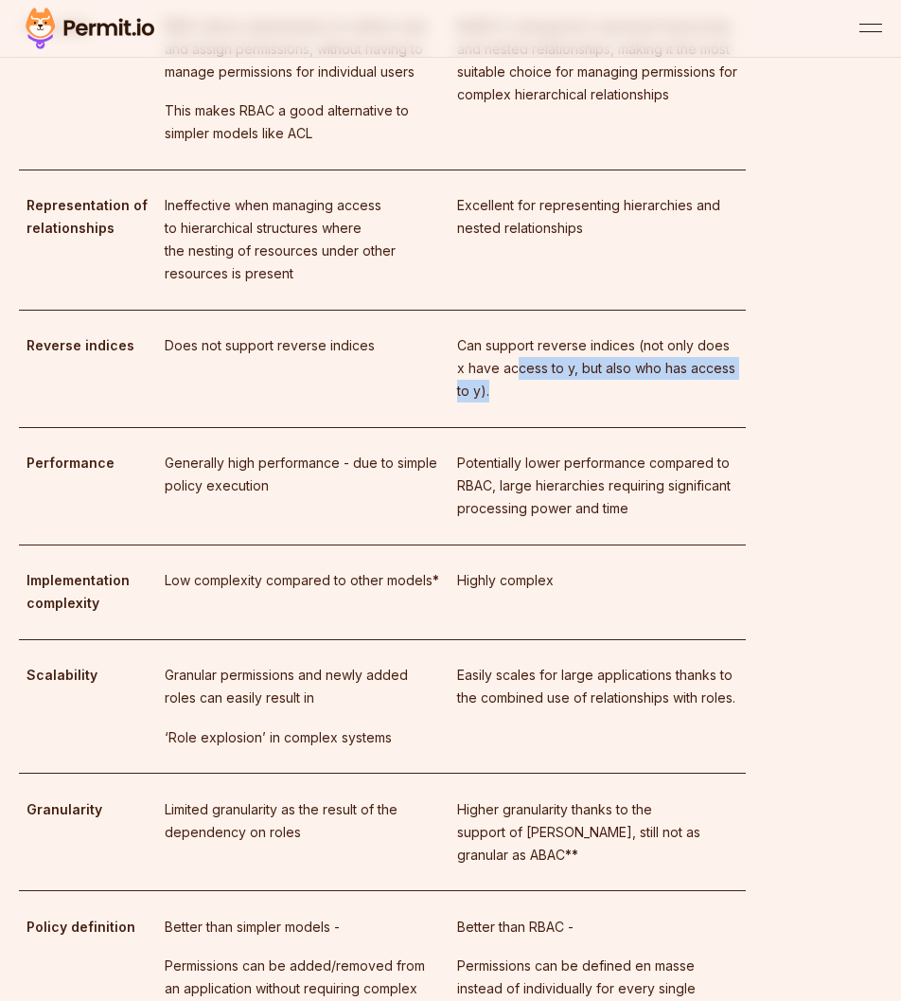
drag, startPoint x: 544, startPoint y: 633, endPoint x: 552, endPoint y: 642, distance: 11.4
click at [552, 402] on p "Can support reverse indices (not only does x have access to y, but also who has…" at bounding box center [597, 368] width 281 height 68
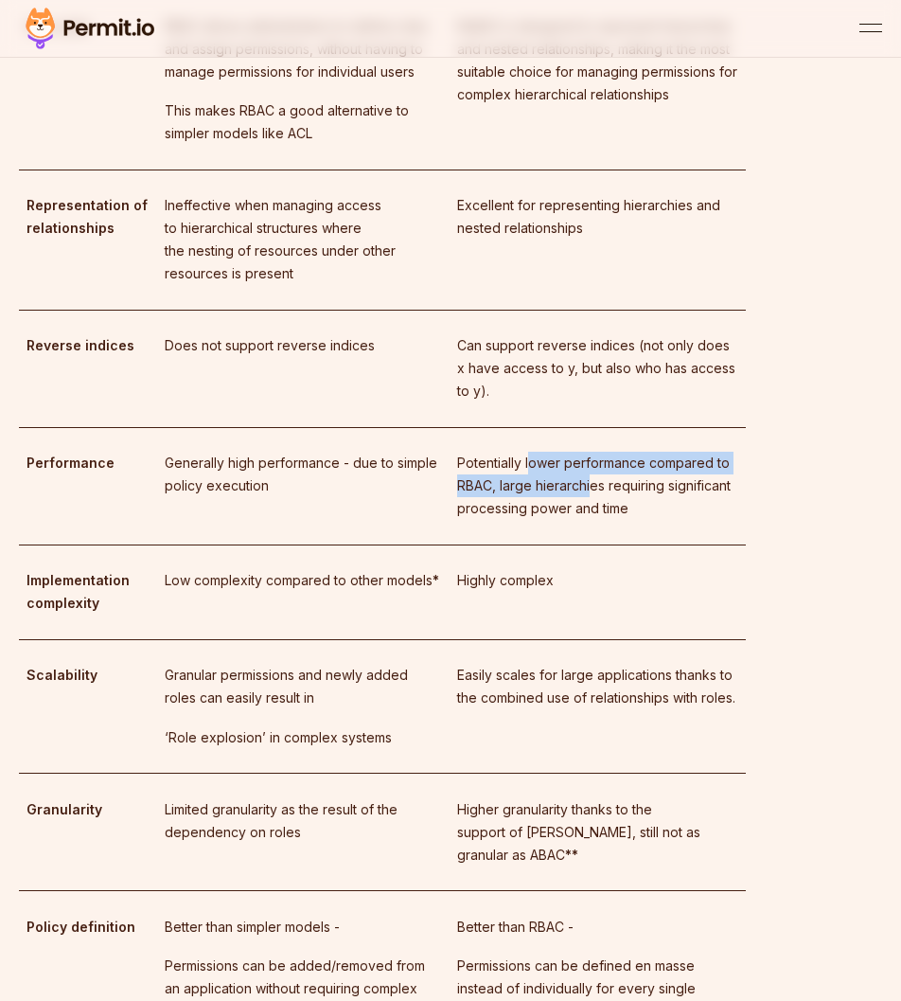
drag, startPoint x: 554, startPoint y: 709, endPoint x: 597, endPoint y: 744, distance: 55.9
click at [597, 520] on p "Potentially lower performance compared to RBAC, large hierarchies requiring sig…" at bounding box center [597, 486] width 281 height 68
drag, startPoint x: 513, startPoint y: 710, endPoint x: 592, endPoint y: 768, distance: 97.5
click at [591, 520] on p "Potentially lower performance compared to RBAC, large hierarchies requiring sig…" at bounding box center [597, 486] width 281 height 68
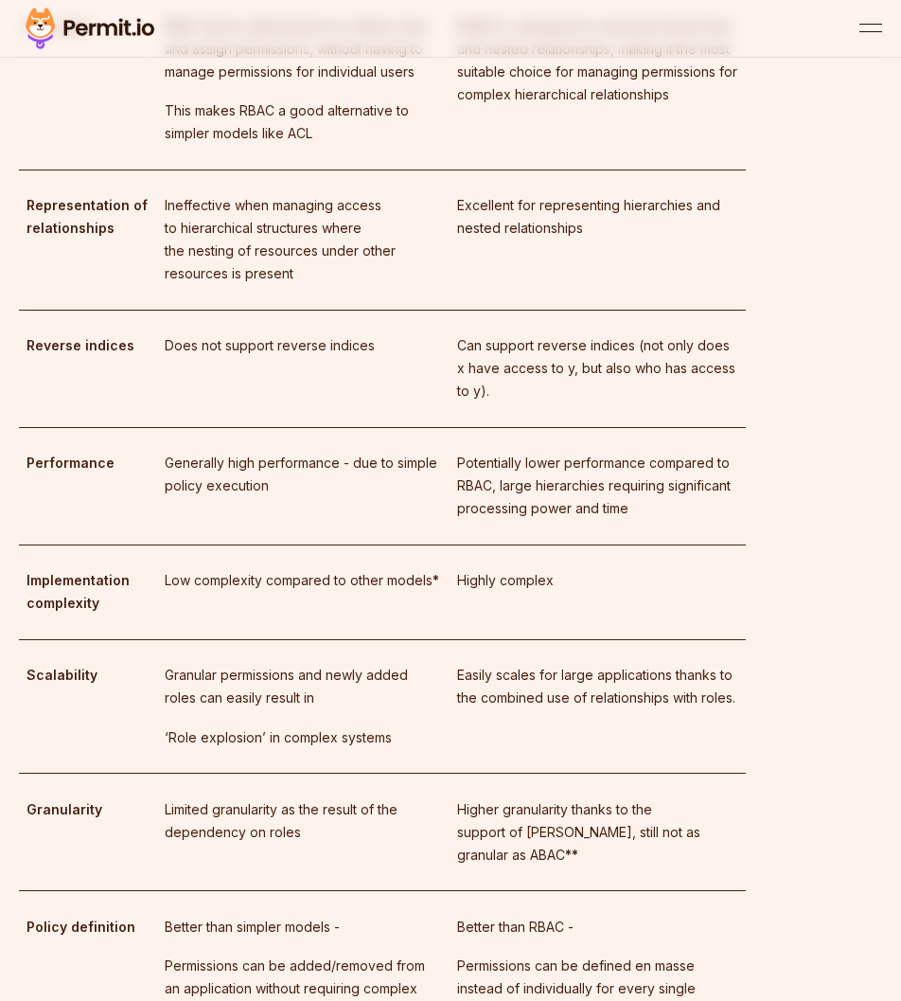
click at [593, 520] on p "Potentially lower performance compared to RBAC, large hierarchies requiring sig…" at bounding box center [597, 486] width 281 height 68
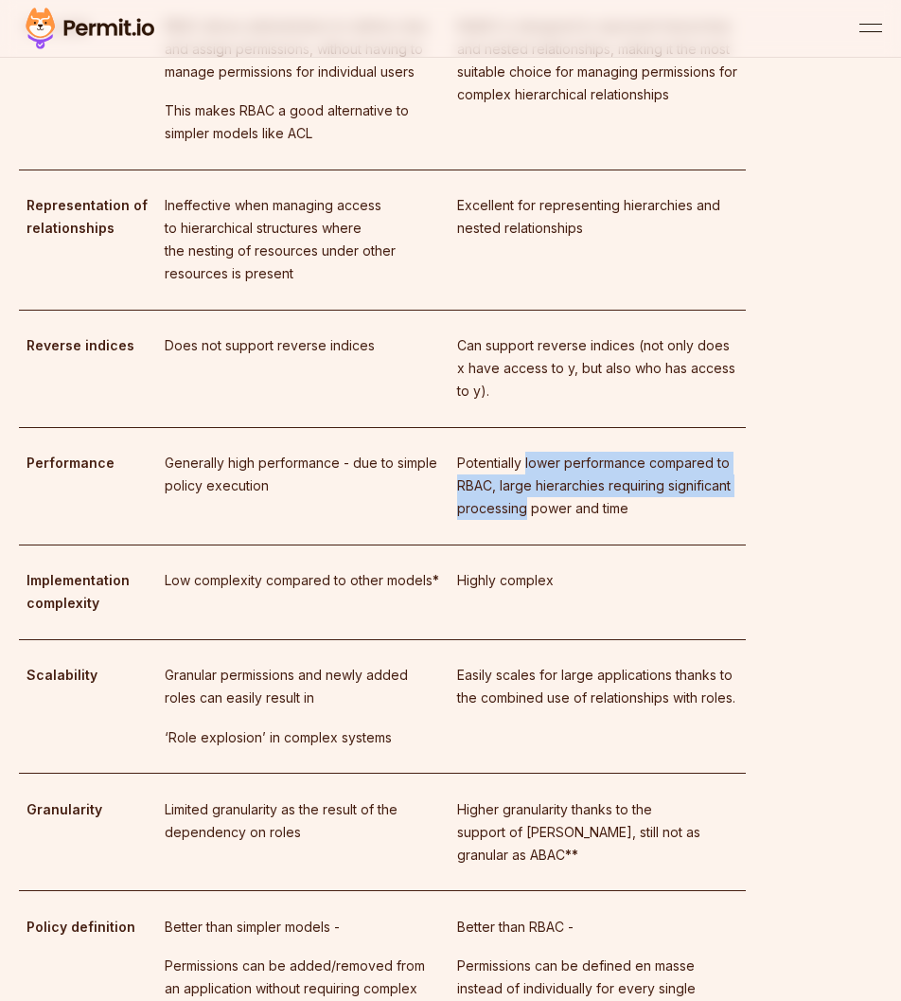
drag, startPoint x: 593, startPoint y: 768, endPoint x: 554, endPoint y: 721, distance: 60.5
click at [558, 520] on p "Potentially lower performance compared to RBAC, large hierarchies requiring sig…" at bounding box center [597, 486] width 281 height 68
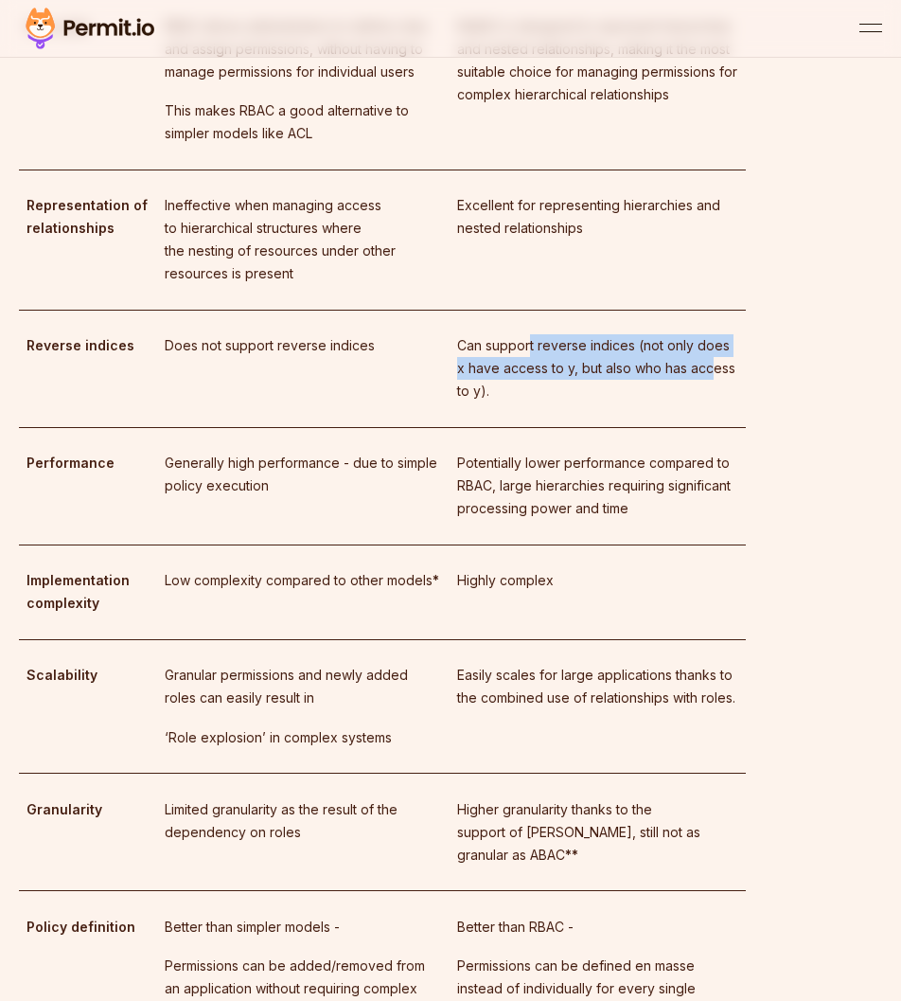
drag, startPoint x: 515, startPoint y: 597, endPoint x: 506, endPoint y: 652, distance: 55.7
click at [488, 427] on td "Can support reverse indices (not only does x have access to y, but also who has…" at bounding box center [598, 368] width 296 height 117
click at [507, 402] on p "Can support reverse indices (not only does x have access to y, but also who has…" at bounding box center [597, 368] width 281 height 68
drag, startPoint x: 511, startPoint y: 642, endPoint x: 529, endPoint y: 608, distance: 38.5
click at [525, 402] on p "Can support reverse indices (not only does x have access to y, but also who has…" at bounding box center [597, 368] width 281 height 68
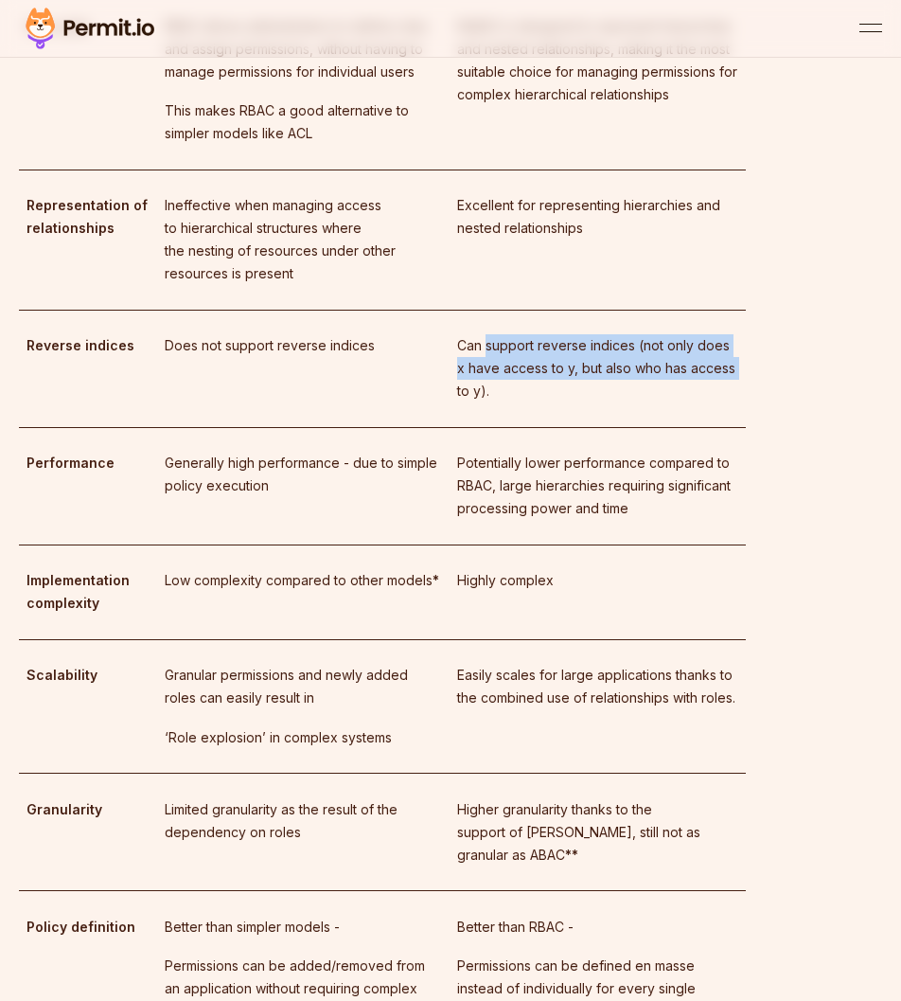
click at [529, 402] on p "Can support reverse indices (not only does x have access to y, but also who has…" at bounding box center [597, 368] width 281 height 68
drag, startPoint x: 529, startPoint y: 606, endPoint x: 522, endPoint y: 645, distance: 39.5
click at [522, 402] on p "Can support reverse indices (not only does x have access to y, but also who has…" at bounding box center [597, 368] width 281 height 68
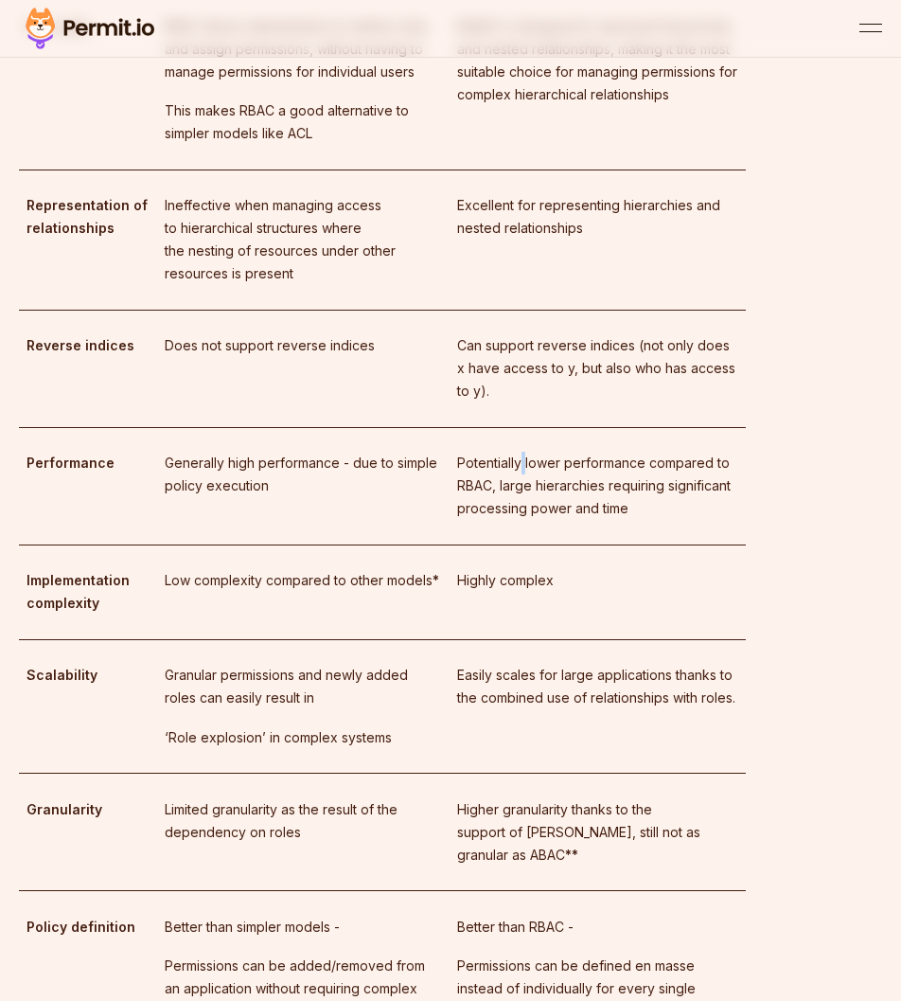
click at [533, 544] on td "Potentially lower performance compared to RBAC, large hierarchies requiring sig…" at bounding box center [598, 485] width 296 height 117
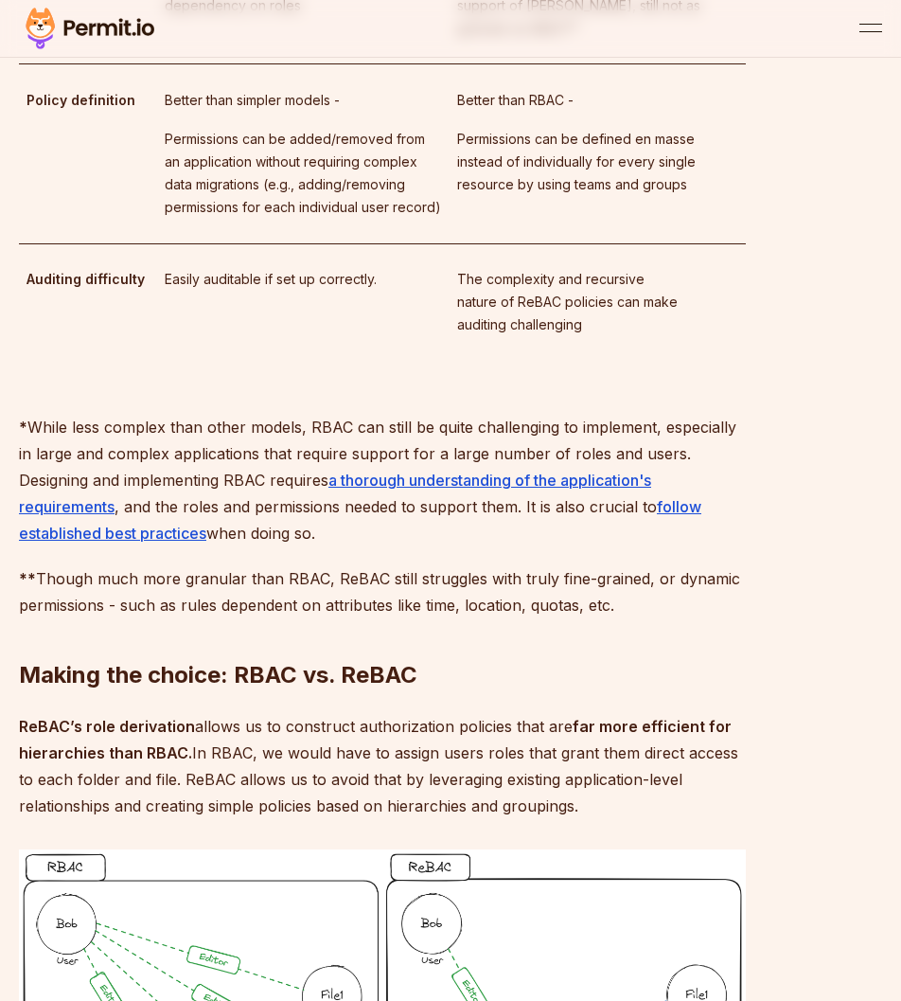
scroll to position [4828, 0]
